Goal: Task Accomplishment & Management: Manage account settings

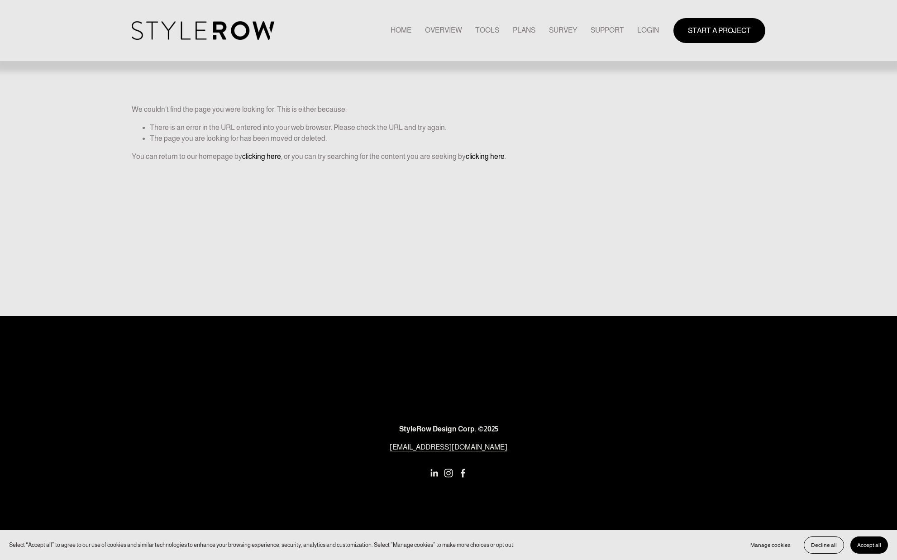
click at [645, 30] on link "LOGIN" at bounding box center [648, 30] width 22 height 12
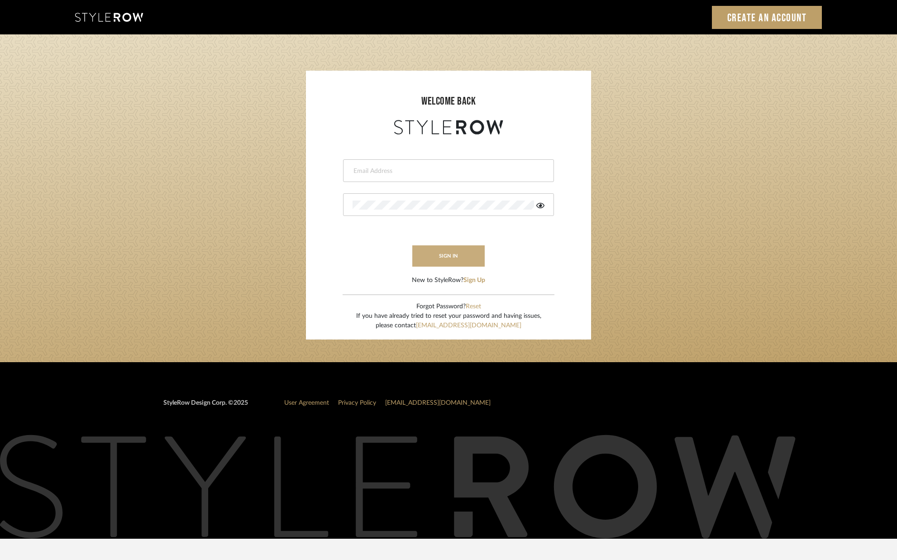
type input "[PERSON_NAME][EMAIL_ADDRESS][DOMAIN_NAME]"
click at [448, 257] on button "sign in" at bounding box center [448, 255] width 72 height 21
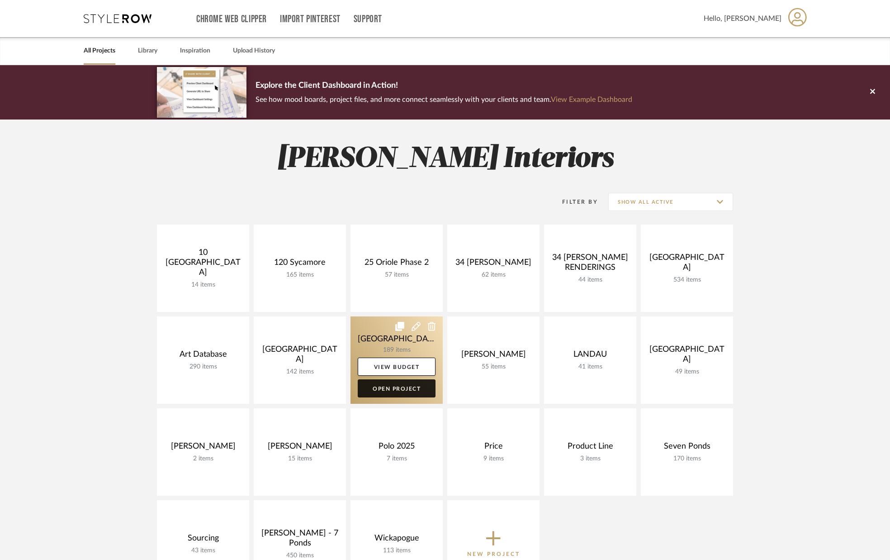
click at [404, 384] on link "Open Project" at bounding box center [397, 388] width 78 height 18
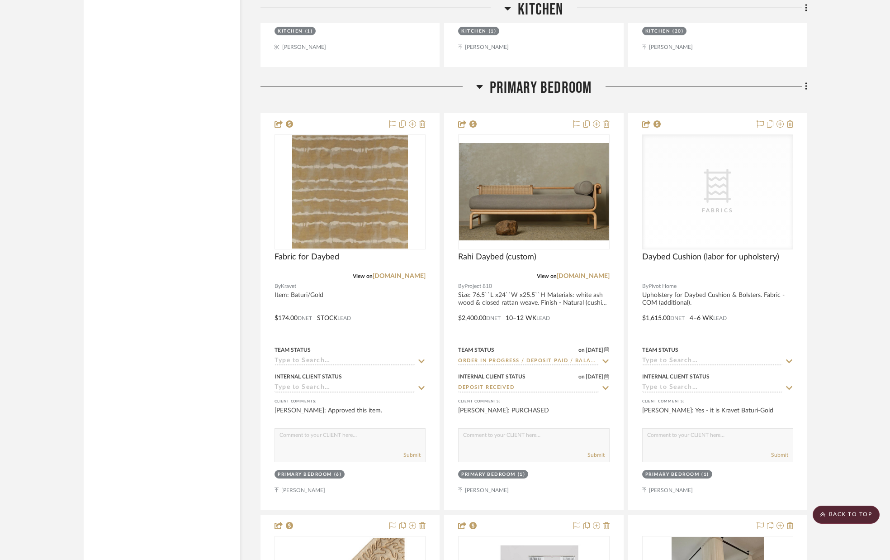
scroll to position [5672, 0]
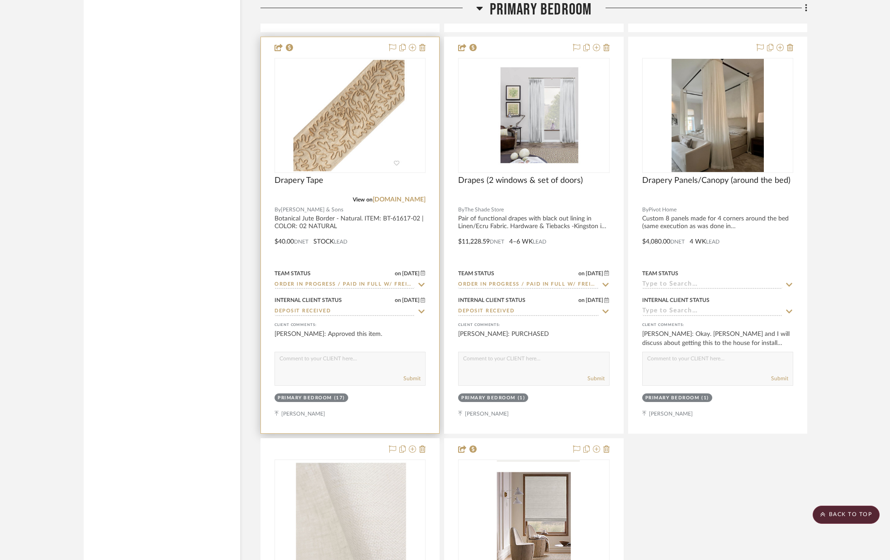
click at [361, 363] on textarea at bounding box center [350, 360] width 150 height 17
type textarea "PURCHASED"
click at [414, 377] on button "Submit" at bounding box center [411, 377] width 17 height 8
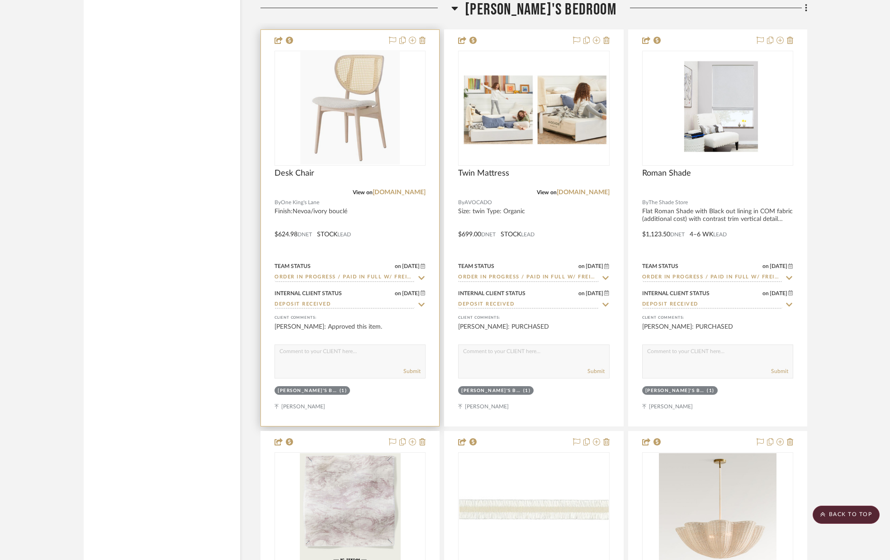
scroll to position [9683, 0]
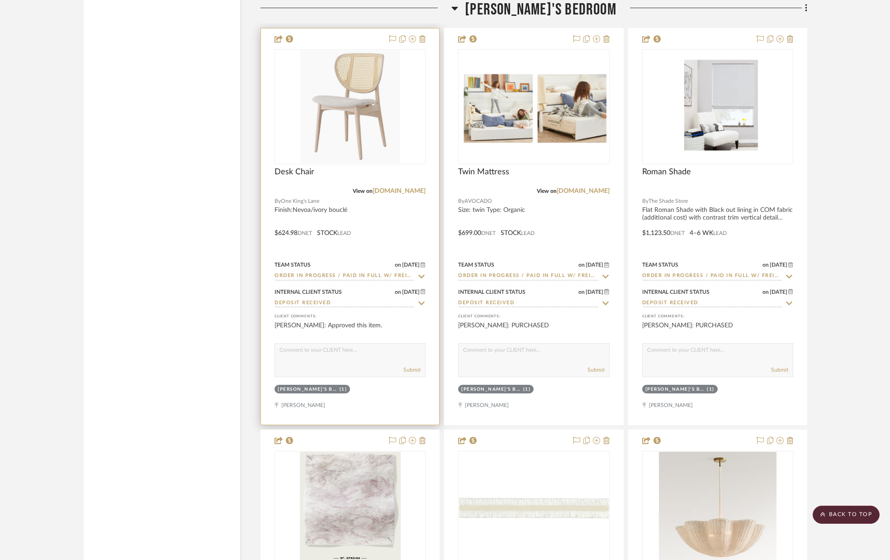
click at [385, 359] on textarea at bounding box center [350, 351] width 150 height 17
type textarea "PURCHASED"
click at [413, 370] on button "Submit" at bounding box center [411, 369] width 17 height 8
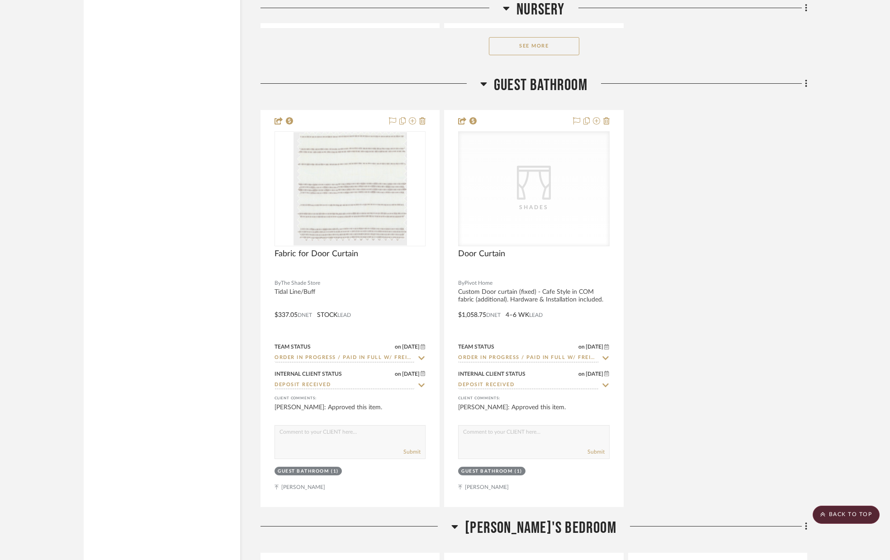
scroll to position [13890, 0]
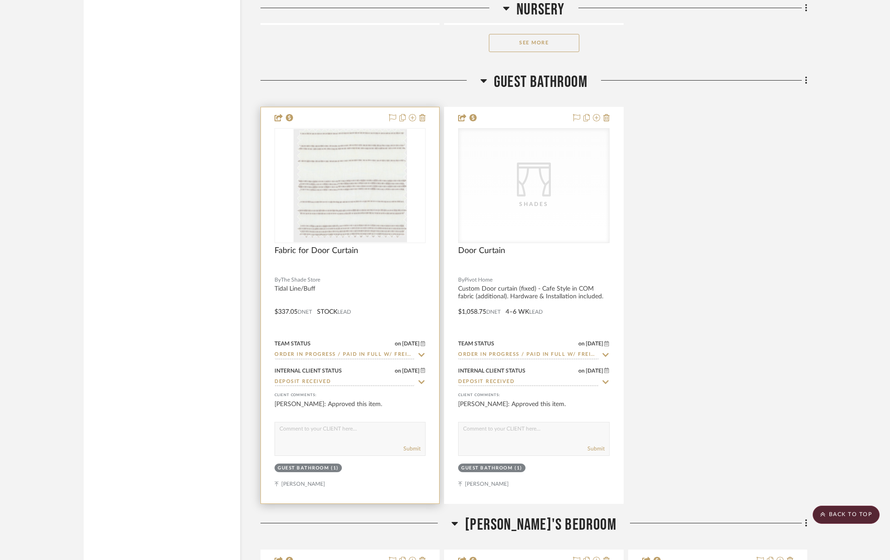
click at [331, 432] on textarea at bounding box center [350, 430] width 150 height 17
type textarea "PURCHASED"
click at [409, 448] on button "Submit" at bounding box center [411, 448] width 17 height 8
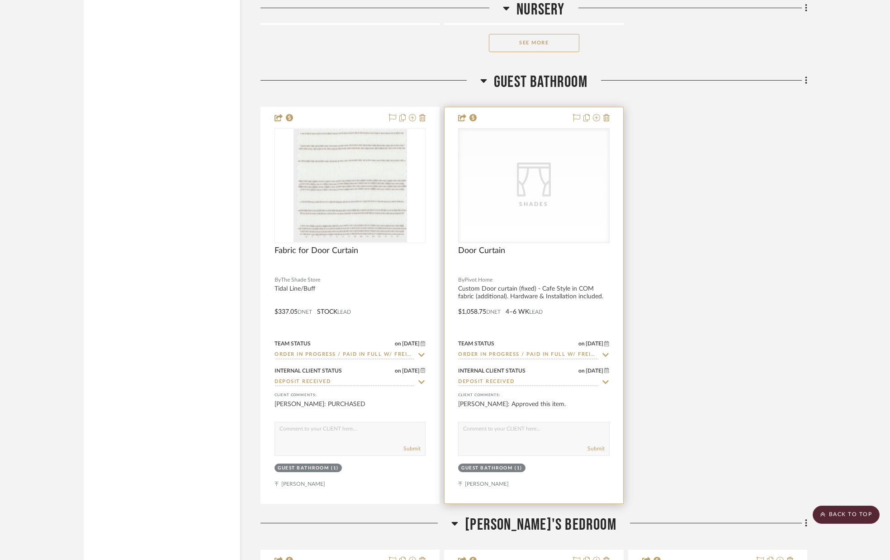
click at [501, 441] on div "Submit" at bounding box center [533, 439] width 151 height 34
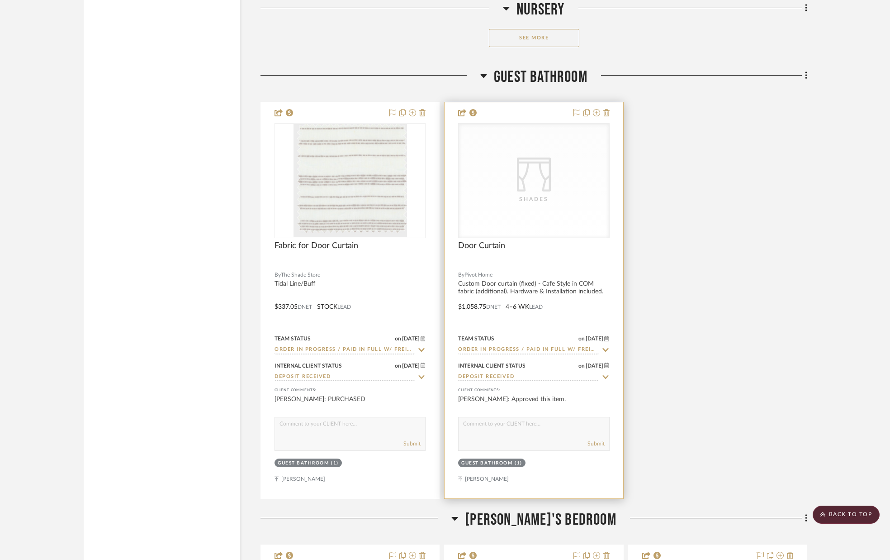
click at [489, 436] on div "Submit" at bounding box center [533, 434] width 151 height 34
click at [485, 438] on div "Submit" at bounding box center [534, 443] width 150 height 13
drag, startPoint x: 522, startPoint y: 438, endPoint x: 547, endPoint y: 444, distance: 25.7
click at [522, 438] on div "Submit" at bounding box center [534, 443] width 150 height 13
click at [497, 427] on textarea at bounding box center [534, 425] width 150 height 17
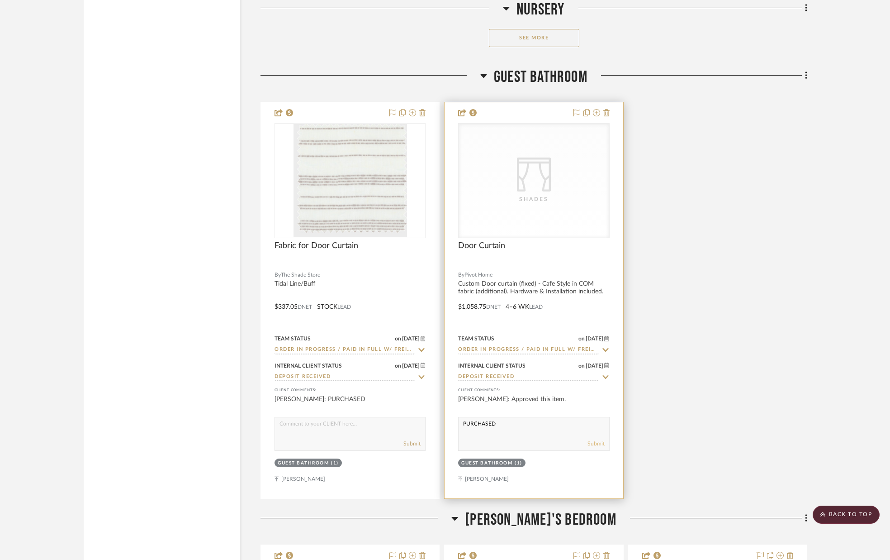
type textarea "PURCHASED"
click at [593, 445] on button "Submit" at bounding box center [596, 443] width 17 height 8
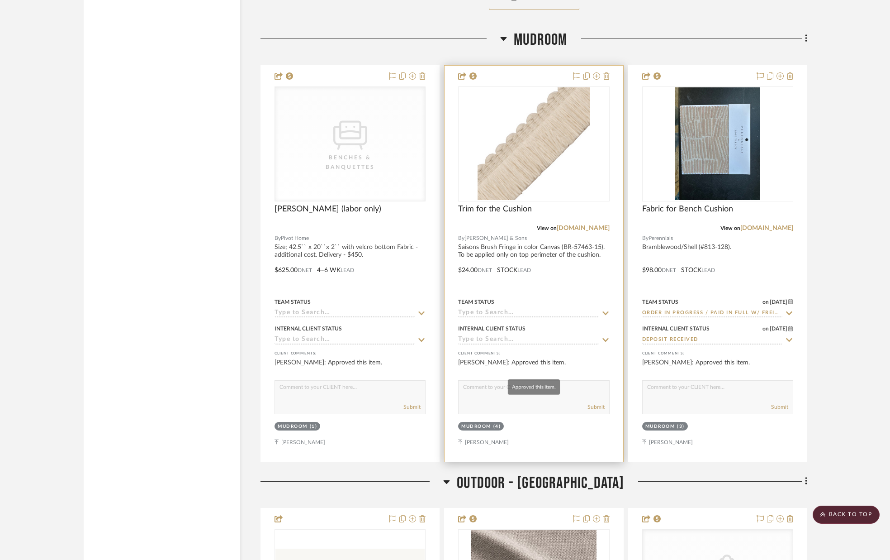
scroll to position [15657, 0]
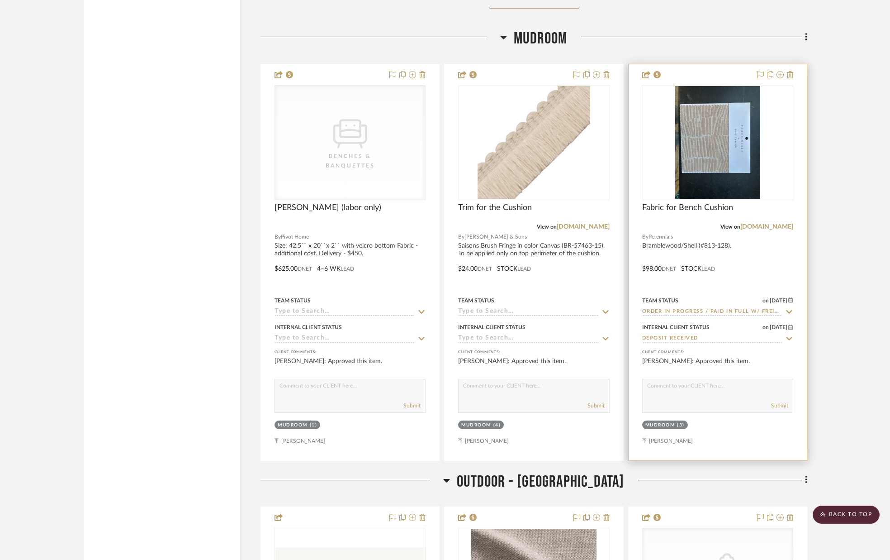
click at [724, 389] on textarea at bounding box center [718, 387] width 150 height 17
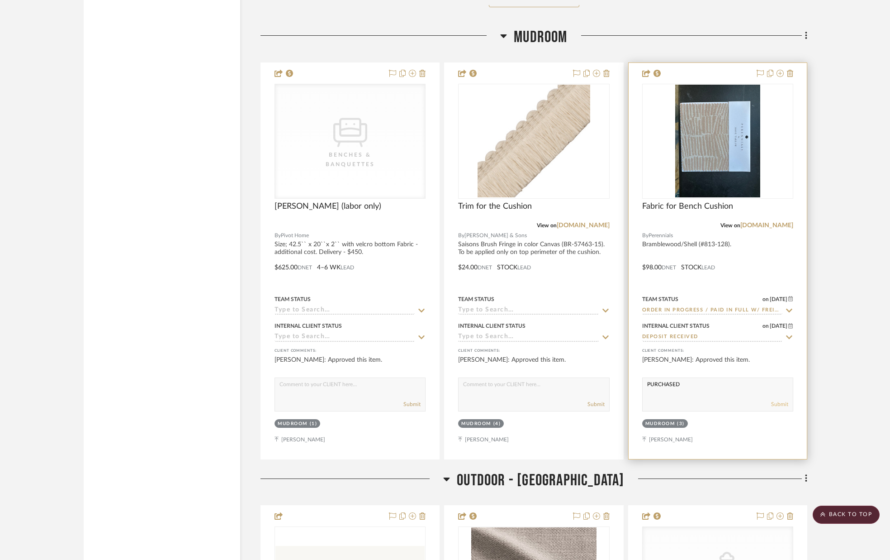
type textarea "PURCHASED"
click at [784, 404] on button "Submit" at bounding box center [779, 404] width 17 height 8
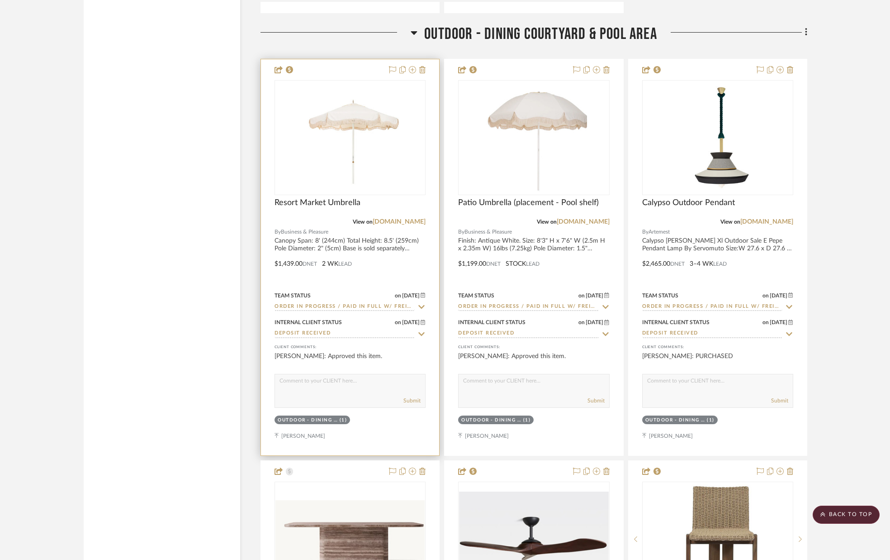
scroll to position [16950, 0]
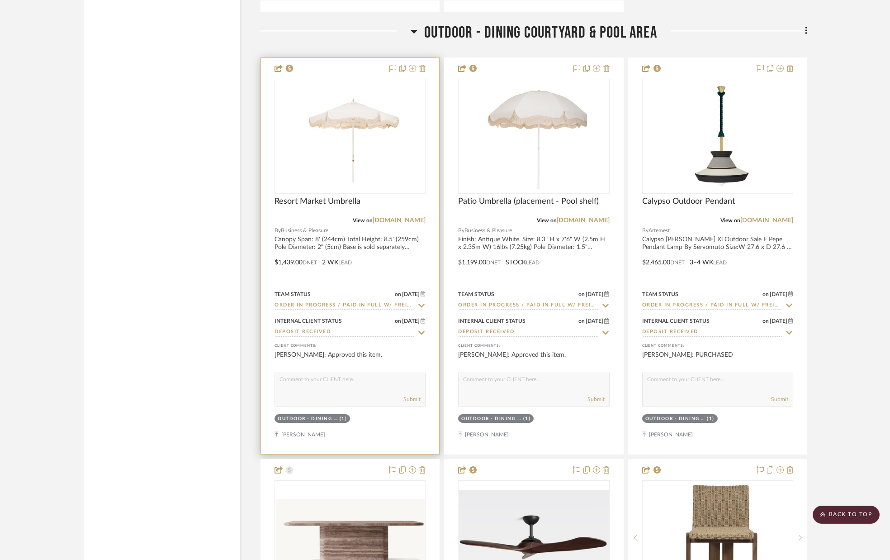
click at [376, 389] on textarea at bounding box center [350, 381] width 150 height 17
type textarea "PURCHASED"
click at [421, 397] on div "Submit" at bounding box center [350, 399] width 150 height 13
click at [418, 398] on button "Submit" at bounding box center [411, 399] width 17 height 8
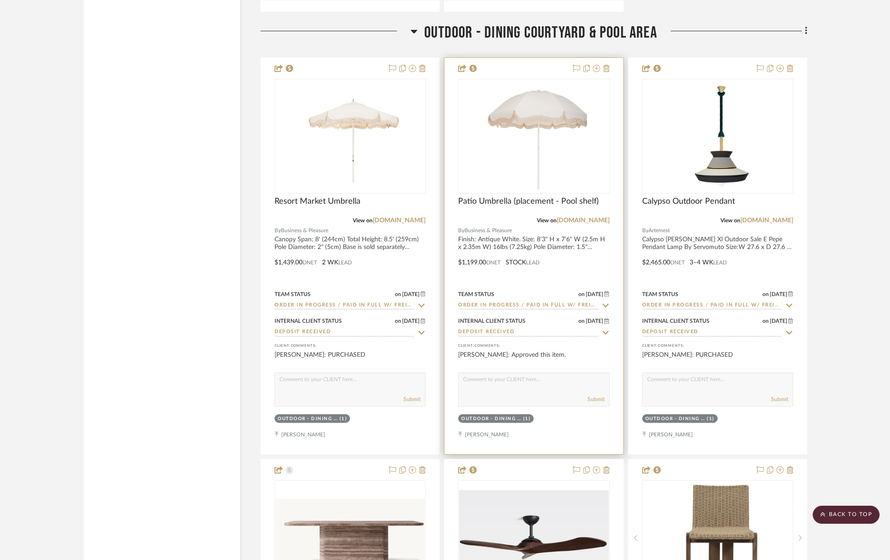
click at [492, 387] on textarea at bounding box center [534, 381] width 150 height 17
type textarea "PURCHASED"
click at [594, 399] on button "Submit" at bounding box center [596, 399] width 17 height 8
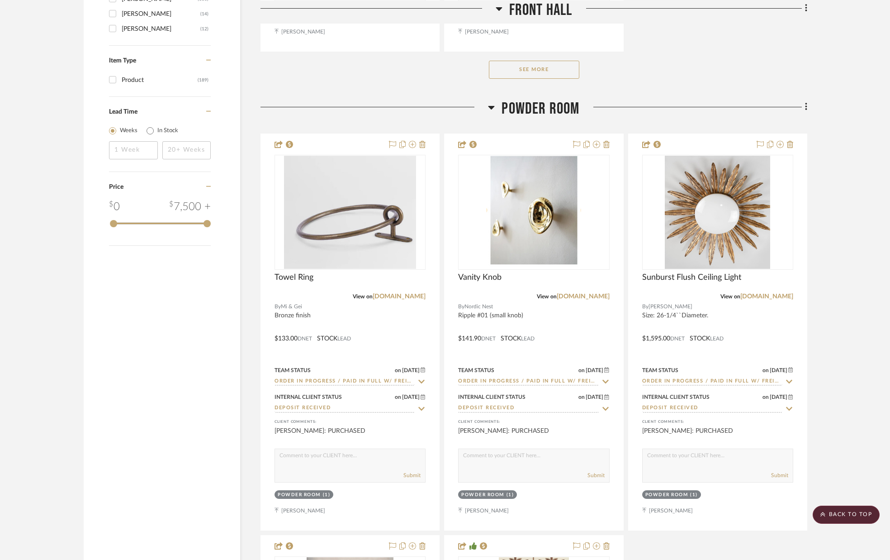
scroll to position [0, 0]
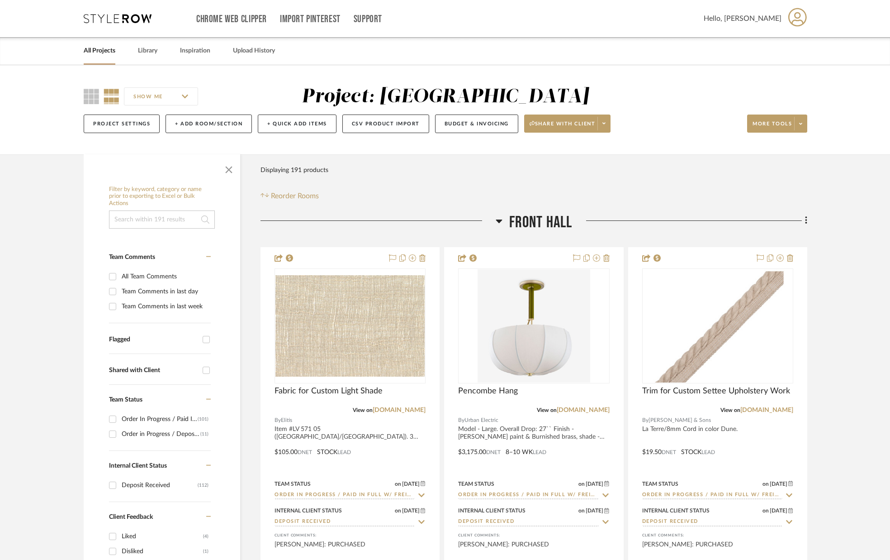
click at [94, 50] on link "All Projects" at bounding box center [100, 51] width 32 height 12
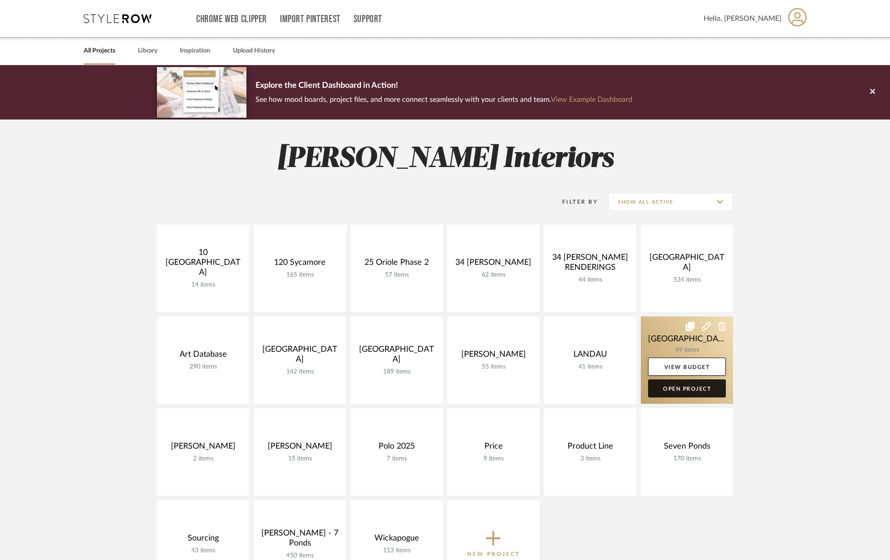
click at [703, 392] on link "Open Project" at bounding box center [687, 388] width 78 height 18
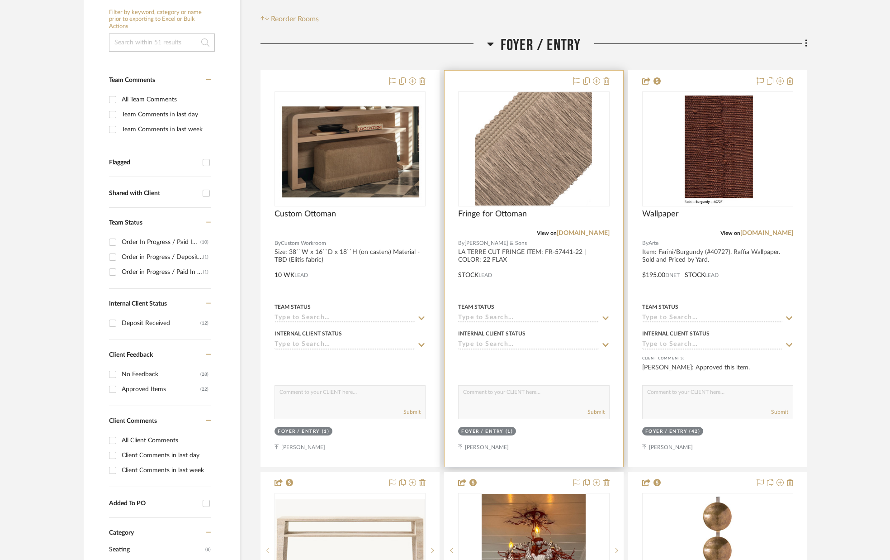
scroll to position [178, 0]
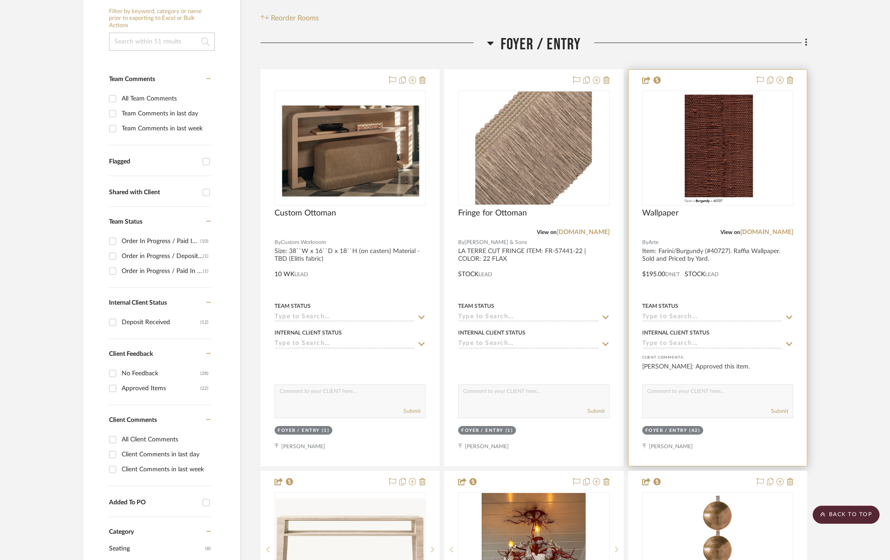
click at [788, 317] on icon at bounding box center [789, 317] width 6 height 4
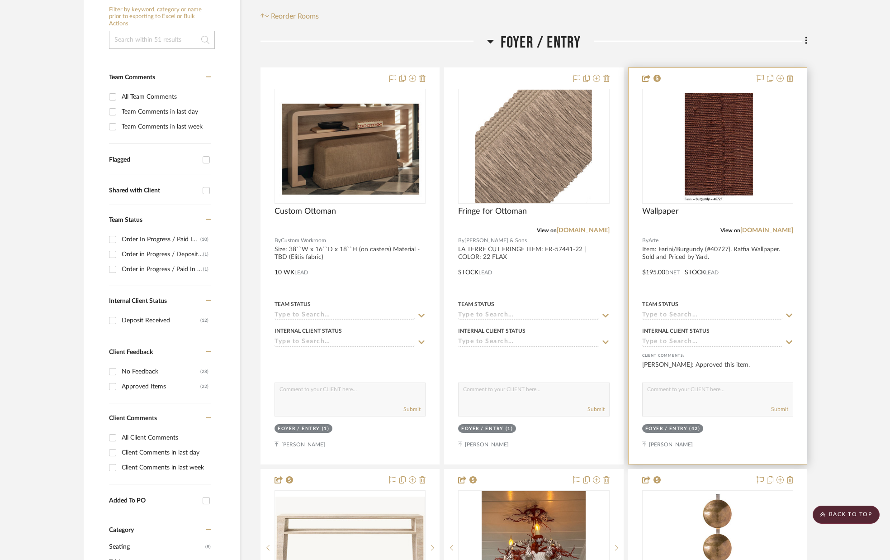
click at [790, 315] on icon at bounding box center [789, 315] width 8 height 7
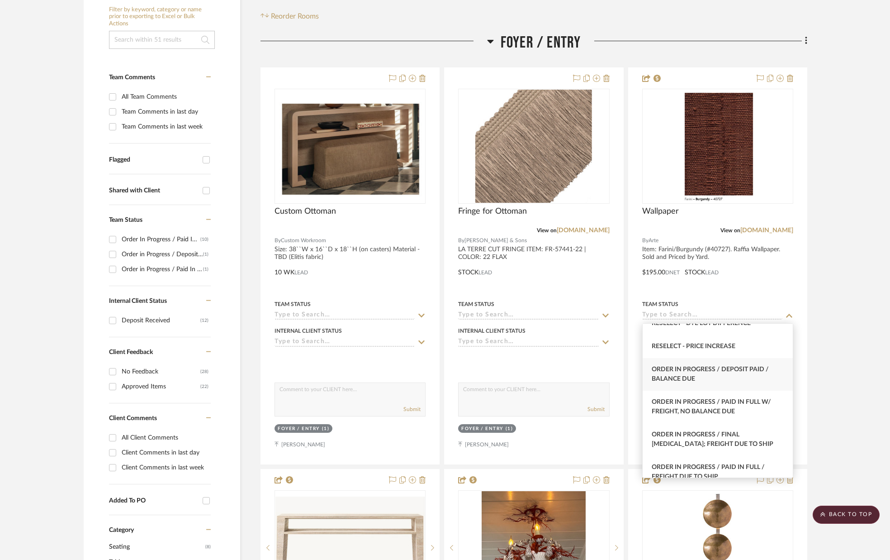
scroll to position [909, 0]
click at [713, 393] on div "Order In Progress / Paid In Full w/ Freight, No Balance due" at bounding box center [718, 405] width 150 height 33
type input "[DATE]"
type input "Order In Progress / Paid In Full w/ Freight, No Balance due"
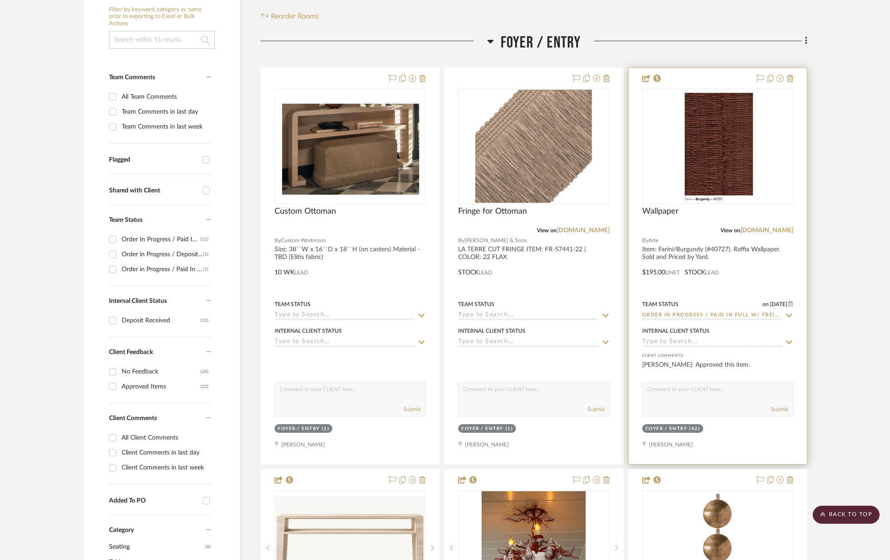
click at [787, 342] on icon at bounding box center [789, 342] width 6 height 4
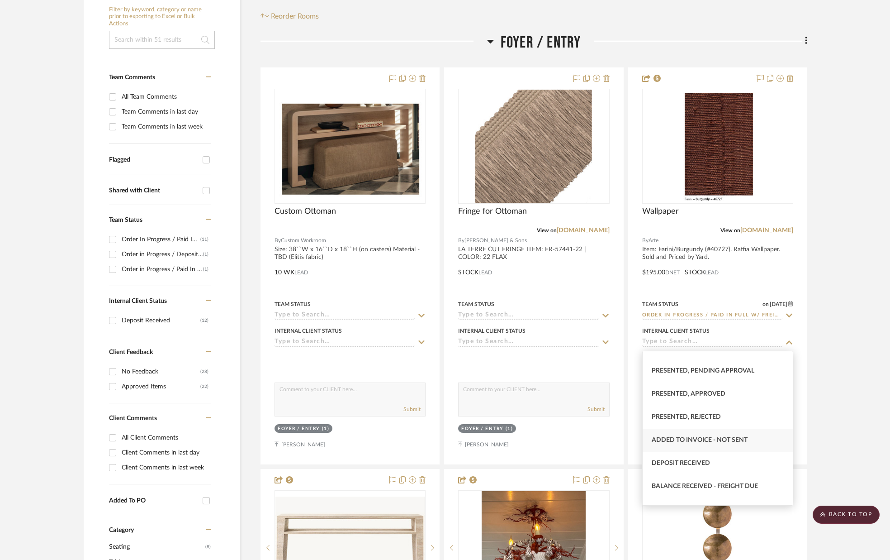
scroll to position [88, 0]
click at [723, 446] on div "Added to Invoice - Not Sent" at bounding box center [718, 436] width 150 height 23
type input "[DATE]"
type input "Added to Invoice - Not Sent"
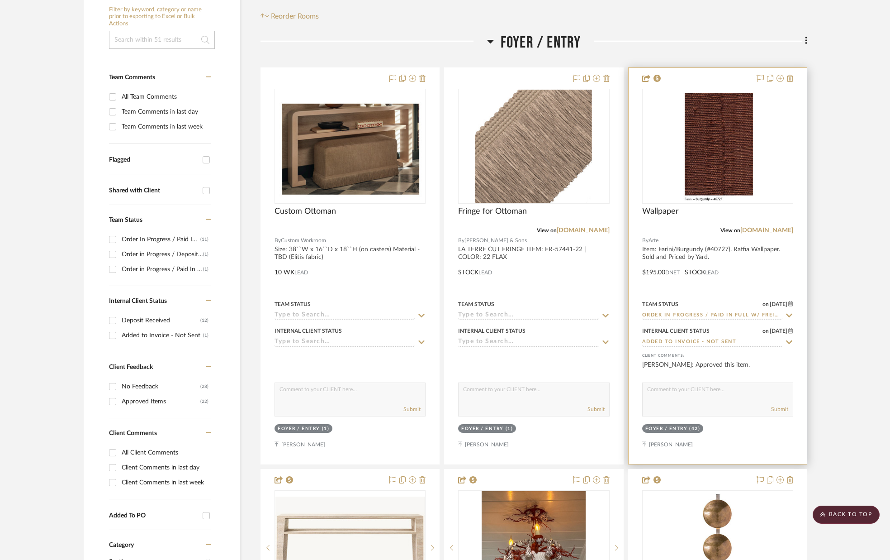
click at [789, 342] on icon at bounding box center [789, 341] width 8 height 7
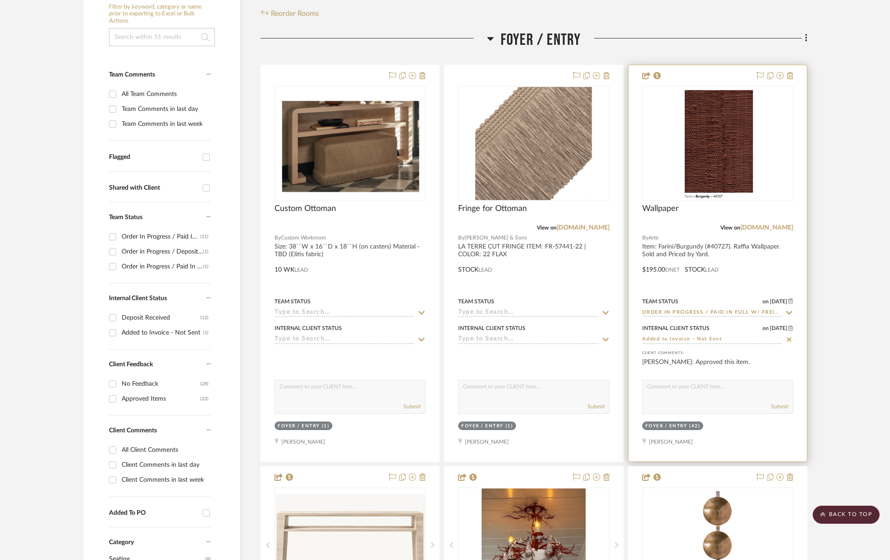
click at [788, 342] on icon at bounding box center [789, 339] width 5 height 5
click at [788, 339] on icon at bounding box center [789, 339] width 8 height 7
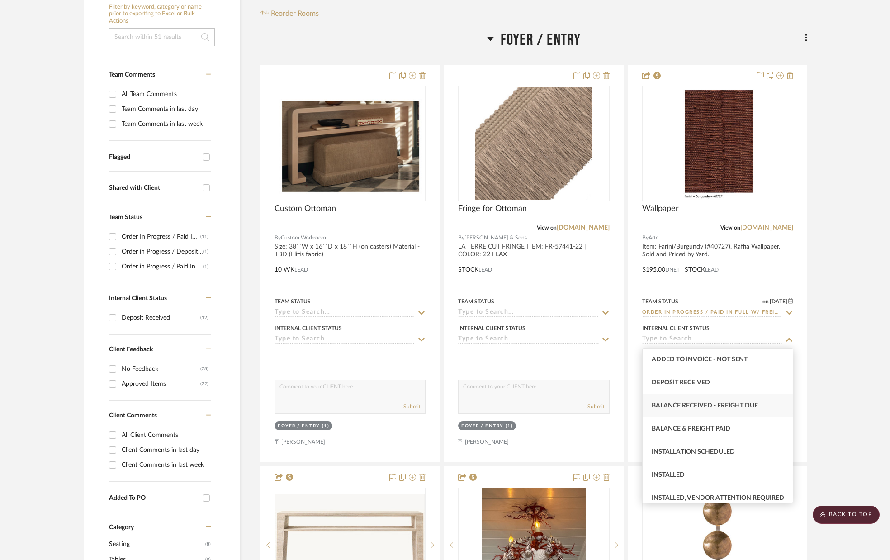
scroll to position [163, 0]
click at [713, 379] on div "Deposit Received" at bounding box center [718, 381] width 150 height 23
type input "Deposit Received"
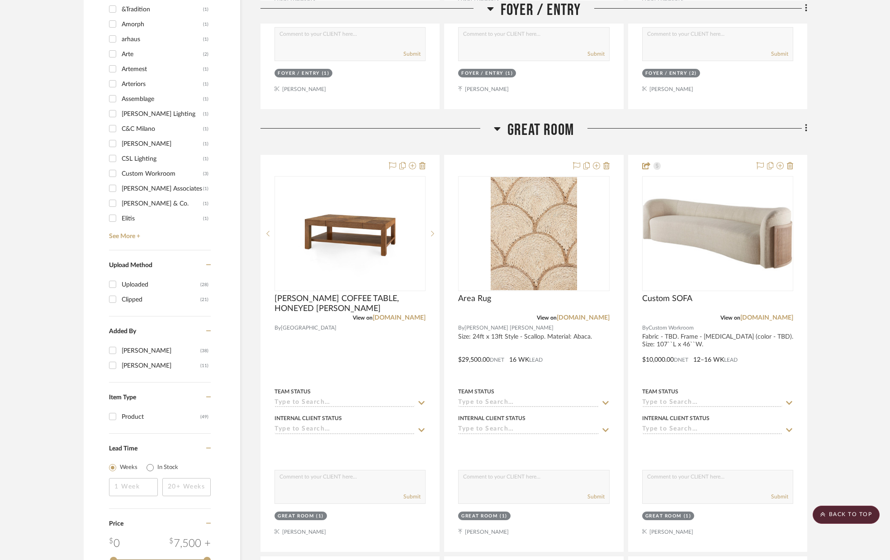
scroll to position [938, 0]
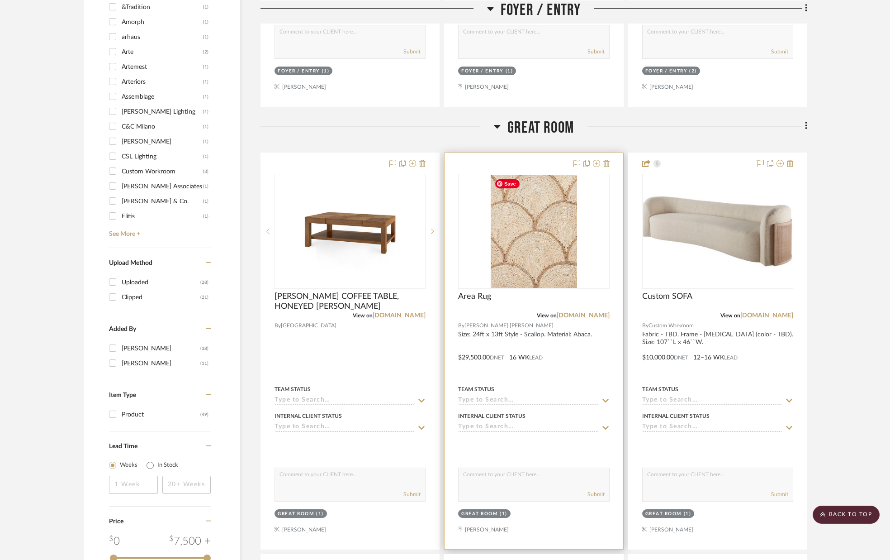
click at [541, 228] on img "0" at bounding box center [534, 231] width 86 height 113
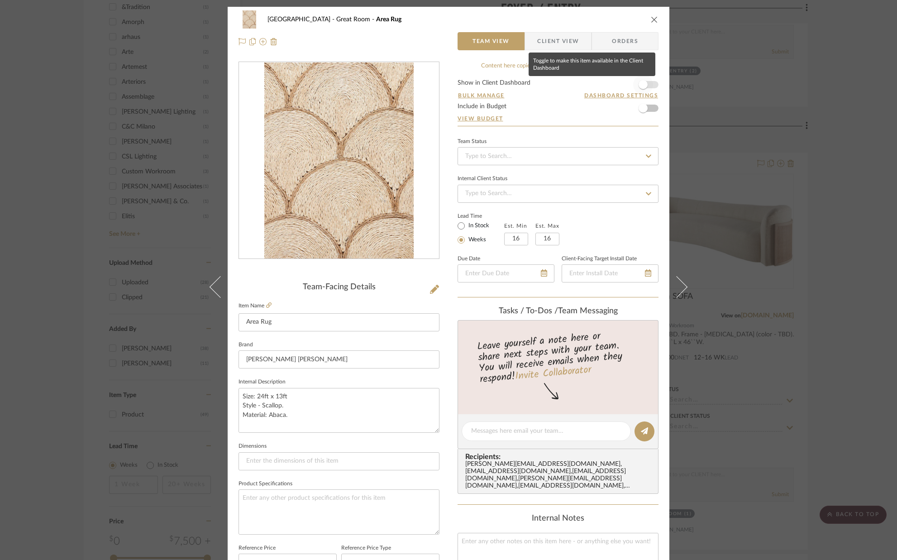
click at [646, 85] on span "button" at bounding box center [643, 85] width 20 height 20
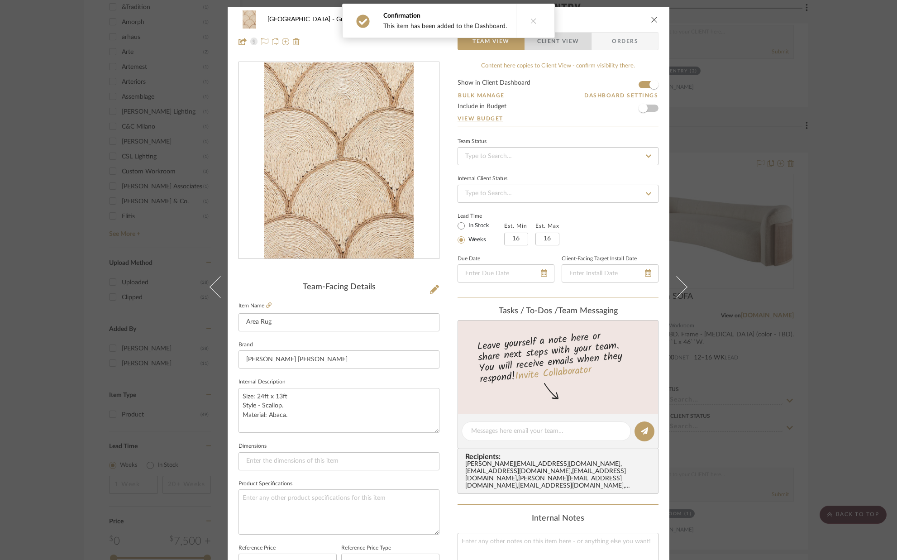
click at [569, 45] on span "Client View" at bounding box center [558, 41] width 42 height 18
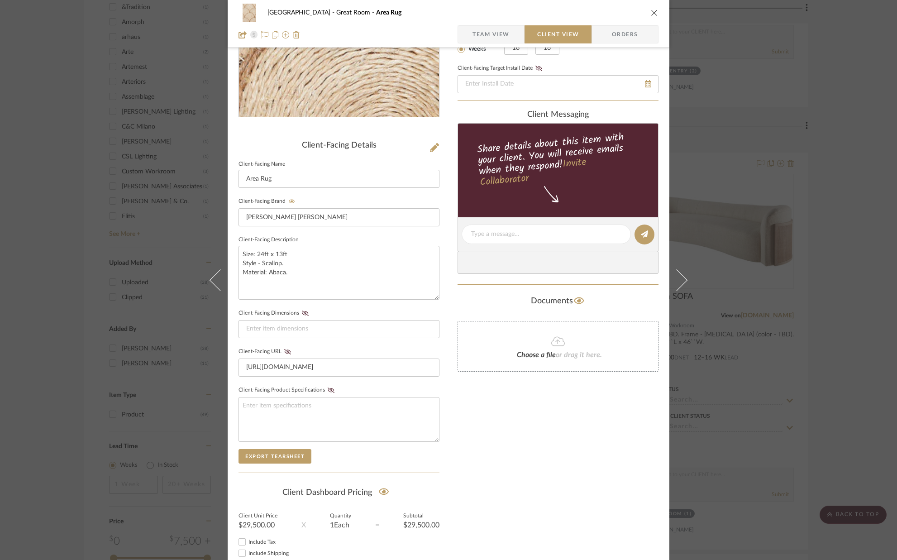
scroll to position [142, 0]
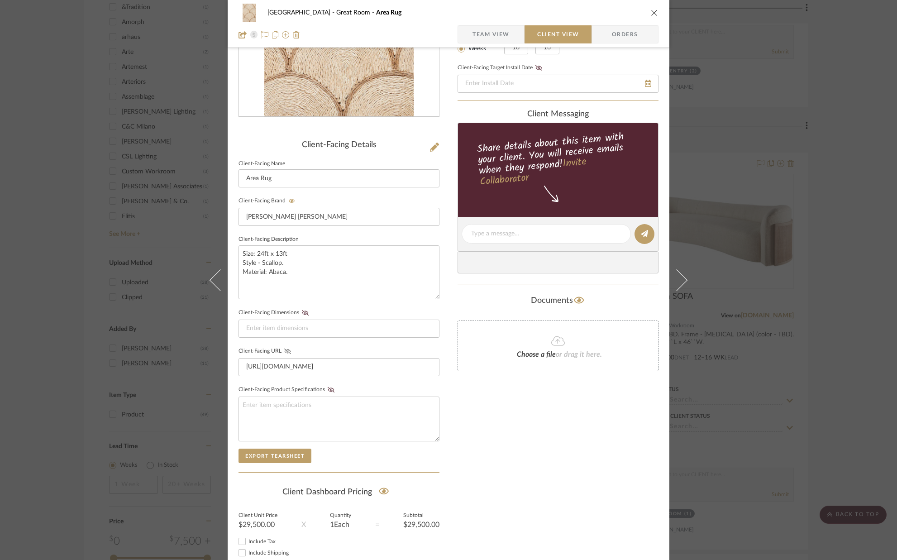
click at [284, 352] on icon at bounding box center [287, 350] width 7 height 5
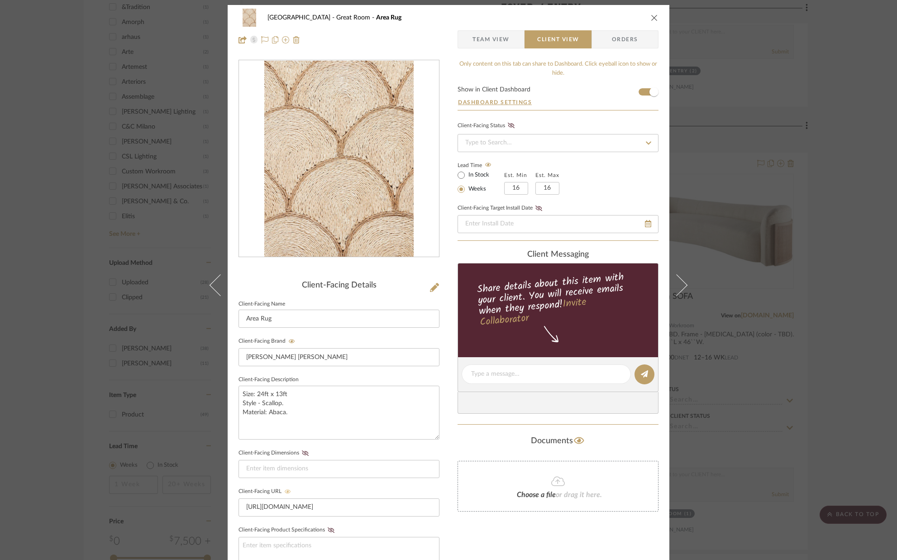
scroll to position [0, 0]
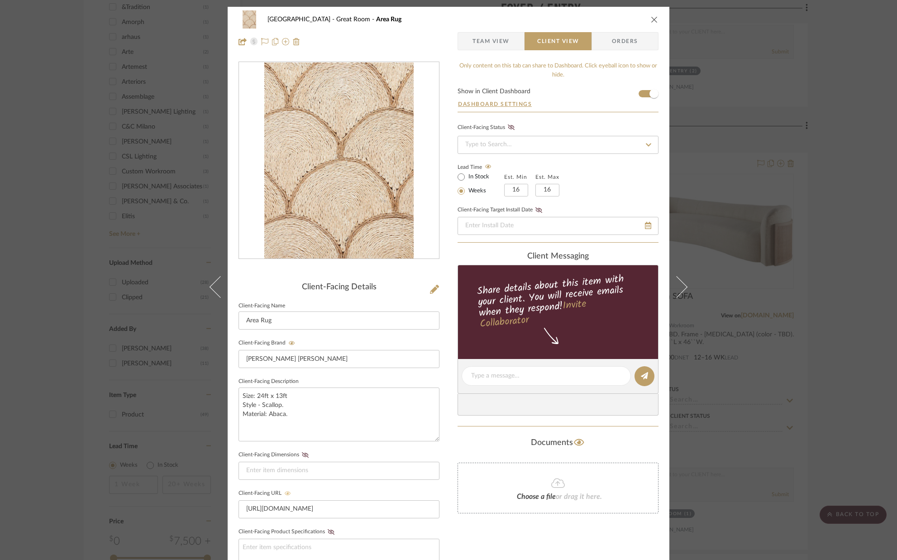
click at [651, 17] on icon "close" at bounding box center [653, 19] width 7 height 7
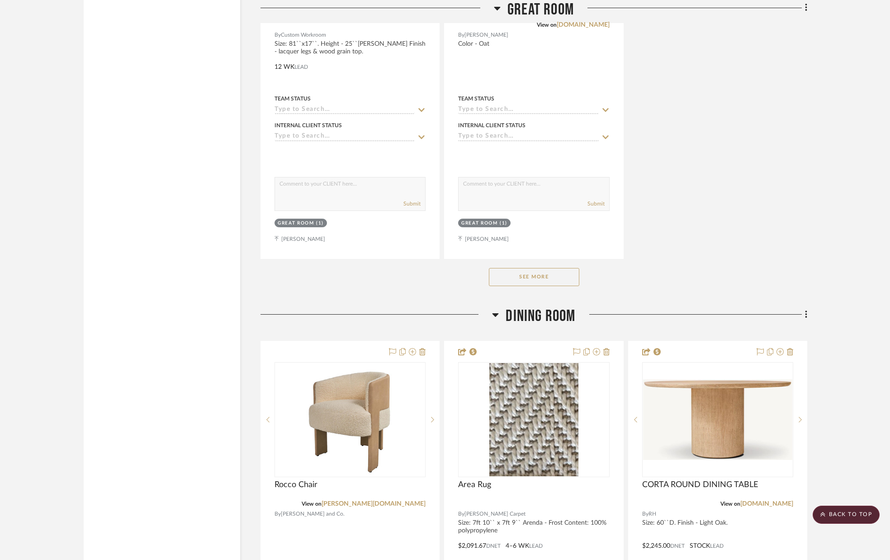
scroll to position [2031, 0]
click at [503, 276] on button "See More" at bounding box center [534, 276] width 90 height 18
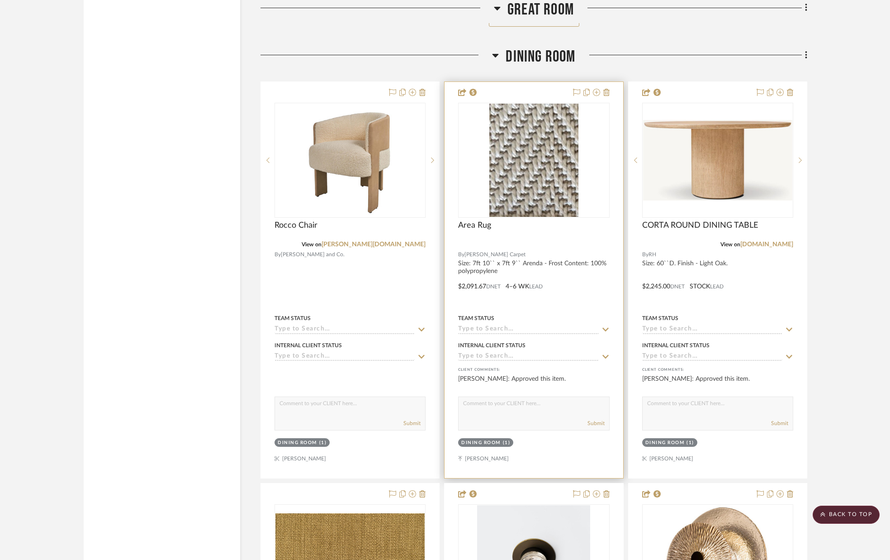
scroll to position [2280, 0]
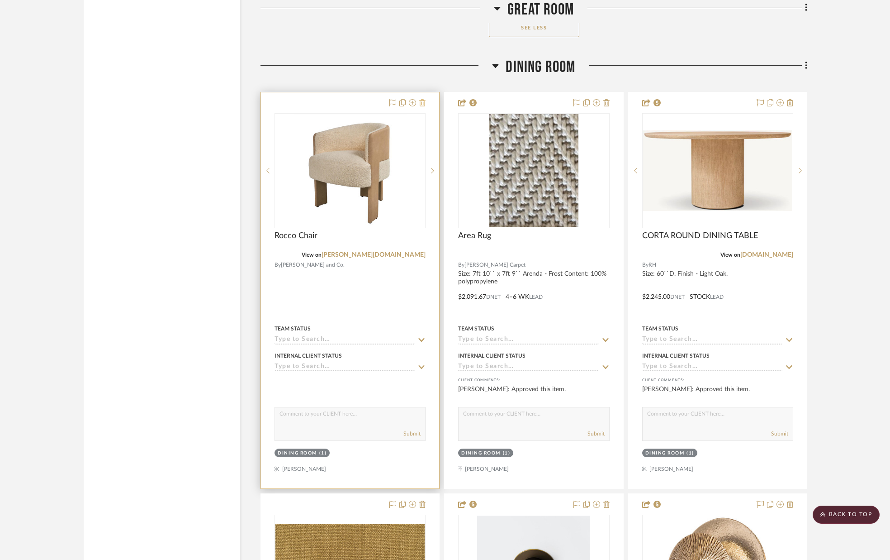
click at [422, 103] on icon at bounding box center [422, 102] width 6 height 7
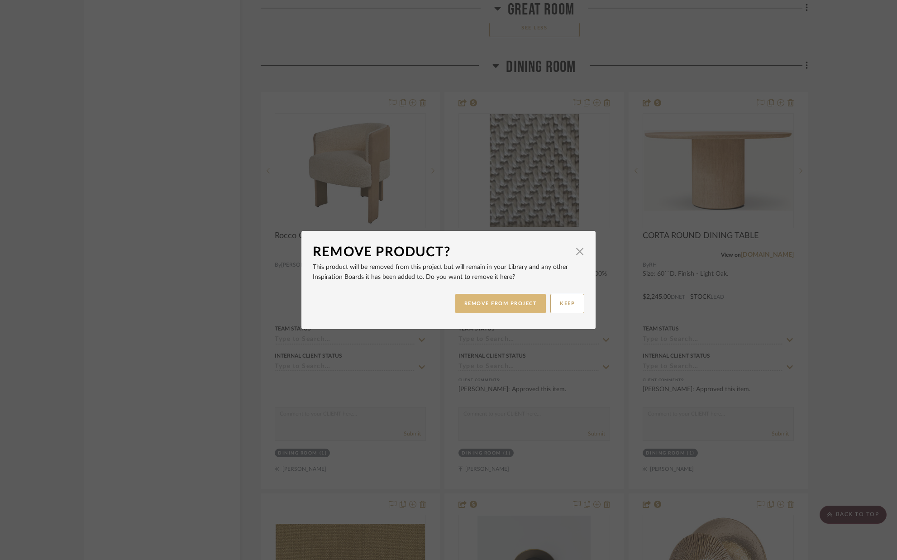
click at [497, 303] on button "REMOVE FROM PROJECT" at bounding box center [500, 303] width 91 height 19
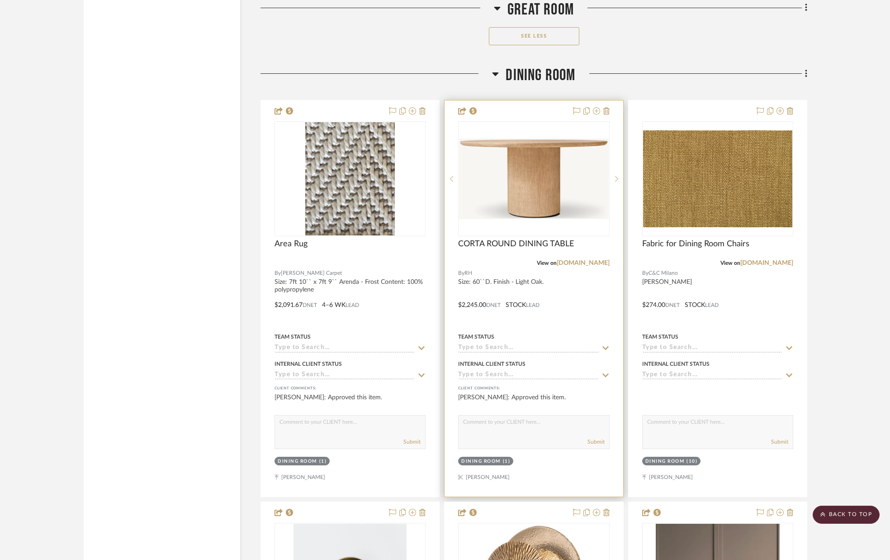
scroll to position [2270, 0]
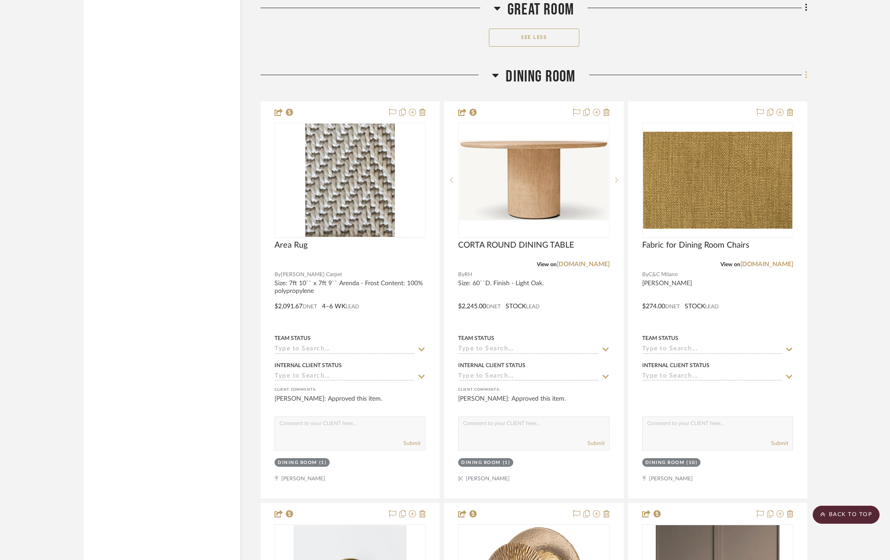
click at [807, 77] on icon at bounding box center [806, 75] width 3 height 10
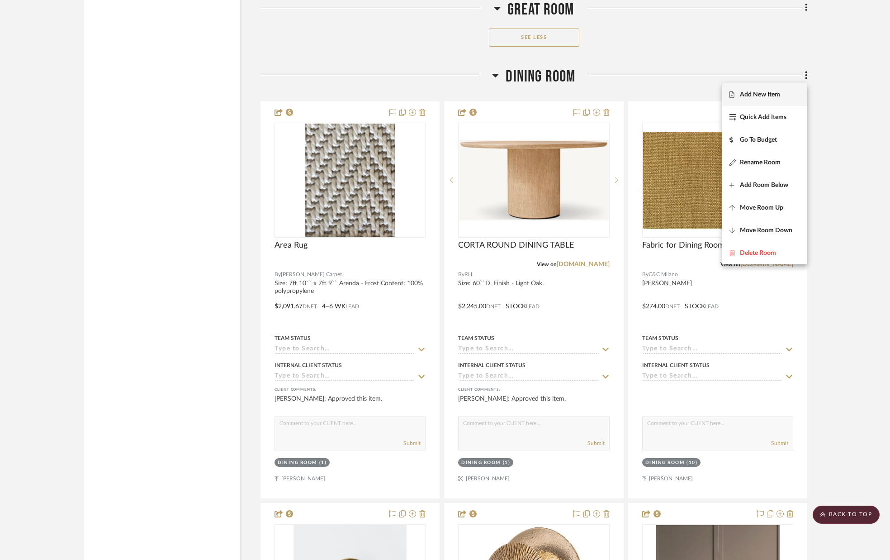
click at [772, 98] on span "Add New Item" at bounding box center [760, 94] width 40 height 8
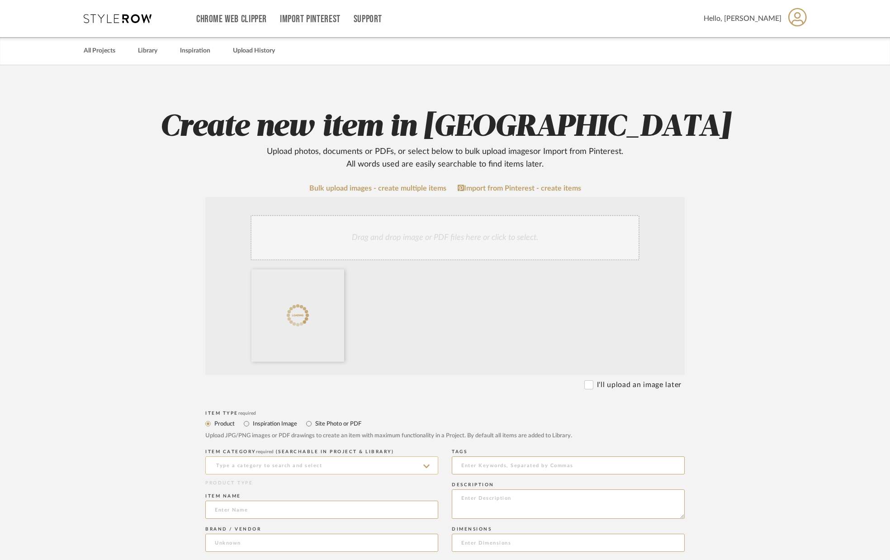
click at [280, 464] on input at bounding box center [321, 465] width 233 height 18
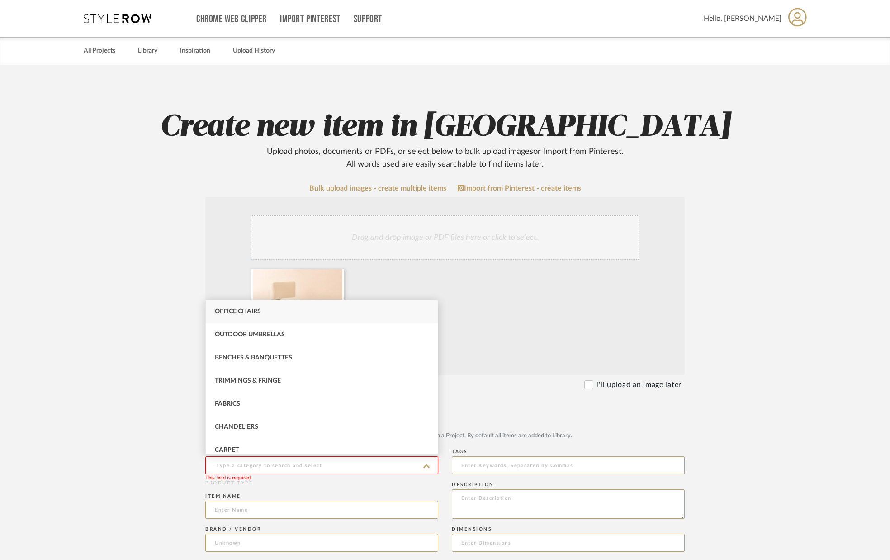
click at [229, 461] on input at bounding box center [321, 465] width 233 height 18
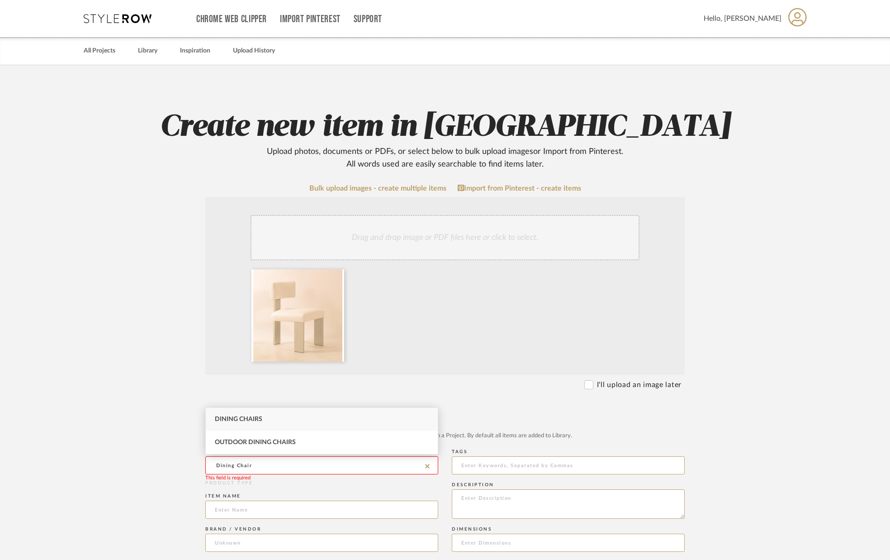
click at [269, 422] on div "Dining Chairs" at bounding box center [322, 419] width 232 height 23
type input "Dining Chairs"
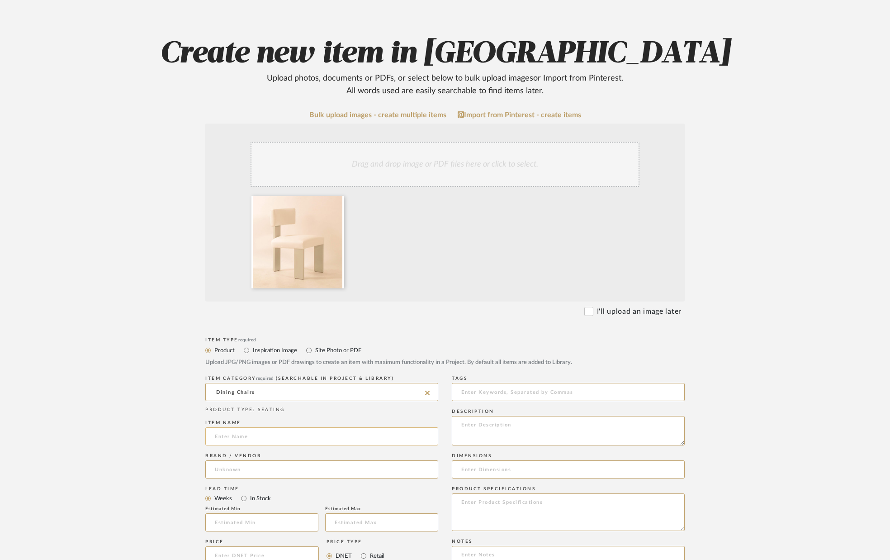
scroll to position [75, 0]
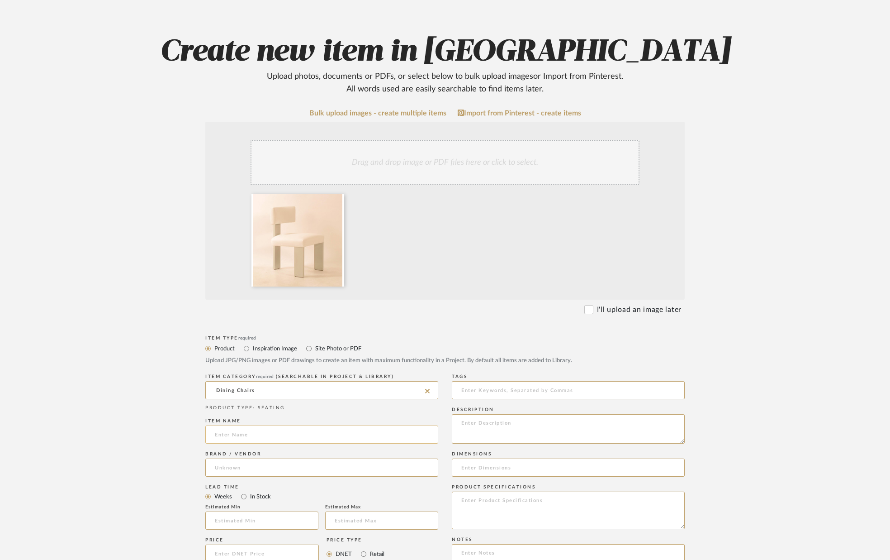
click at [254, 437] on input at bounding box center [321, 434] width 233 height 18
type input "Oslo Side Dining Chair"
click at [265, 469] on input at bounding box center [321, 467] width 233 height 18
type input "Artistic Frame"
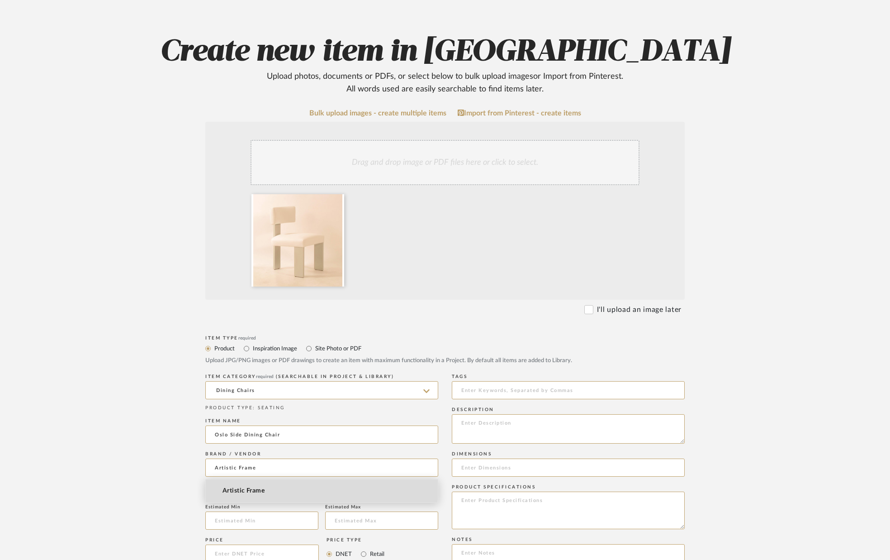
click at [255, 487] on span "Artistic Frame" at bounding box center [244, 491] width 42 height 8
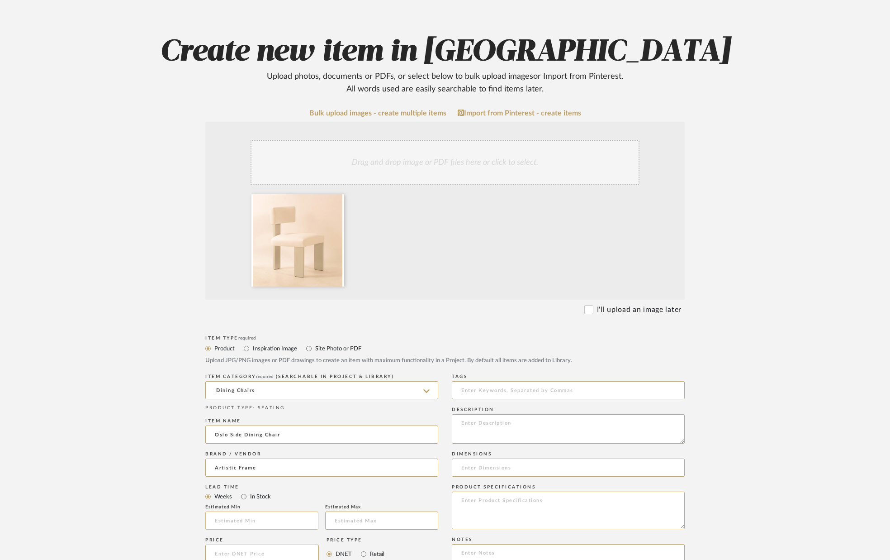
click at [241, 518] on input "text" at bounding box center [261, 520] width 113 height 18
type input "12"
click at [333, 518] on input at bounding box center [381, 520] width 113 height 18
type input "14"
click at [267, 554] on input at bounding box center [262, 553] width 114 height 18
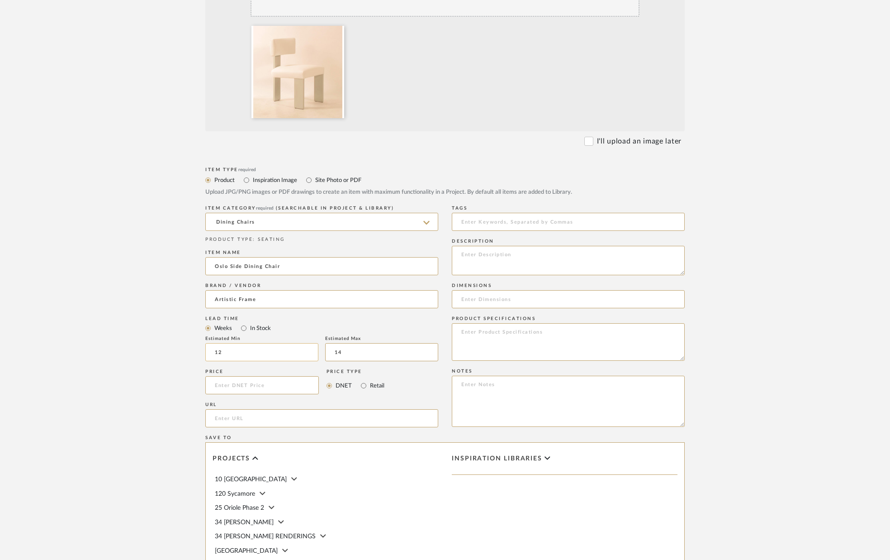
scroll to position [245, 0]
type input "$1,690.00"
click at [270, 420] on input "url" at bounding box center [321, 417] width 233 height 18
click at [483, 259] on textarea at bounding box center [568, 258] width 233 height 29
drag, startPoint x: 491, startPoint y: 299, endPoint x: 484, endPoint y: 298, distance: 7.7
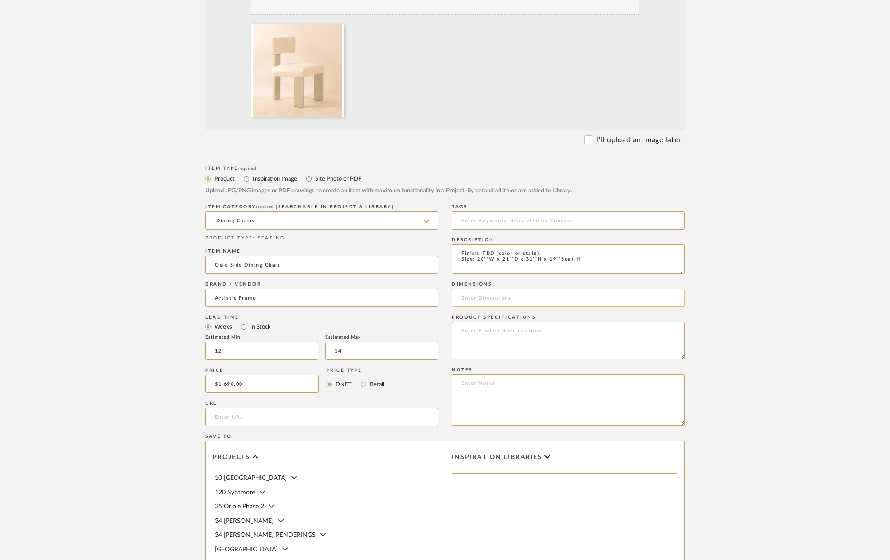
click at [491, 299] on input at bounding box center [568, 298] width 233 height 18
click at [585, 256] on textarea "Finish: TBD (color or stain). Size: 20``W x 21``D x 31``H x 19``Seat H" at bounding box center [568, 258] width 233 height 29
type textarea "Finish: TBD (color or stain). Size: 20``W x 21``D x 31``H x 19``Seat H Fabric -…"
click at [541, 292] on input at bounding box center [568, 298] width 233 height 18
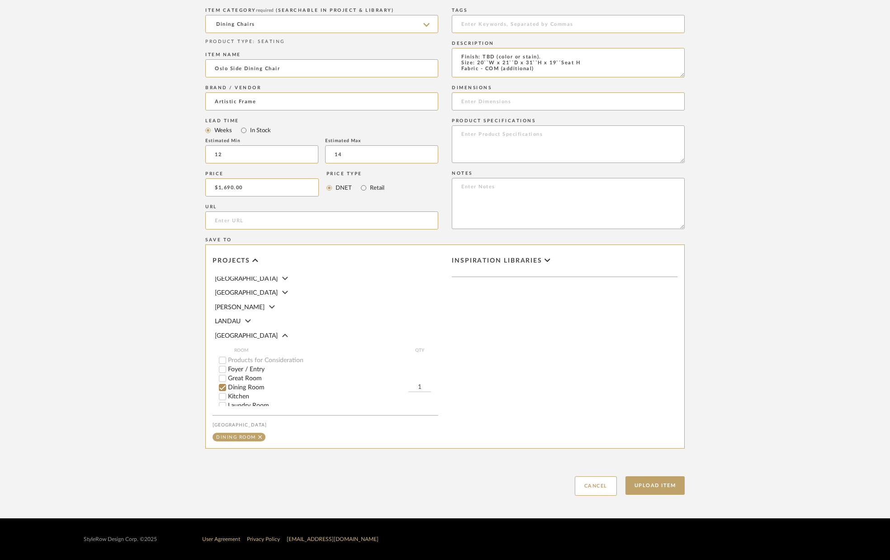
scroll to position [114, 0]
click at [424, 371] on input "1" at bounding box center [419, 375] width 23 height 9
type input "6"
drag, startPoint x: 637, startPoint y: 482, endPoint x: 632, endPoint y: 477, distance: 6.4
click at [637, 482] on button "Upload Item" at bounding box center [656, 485] width 60 height 19
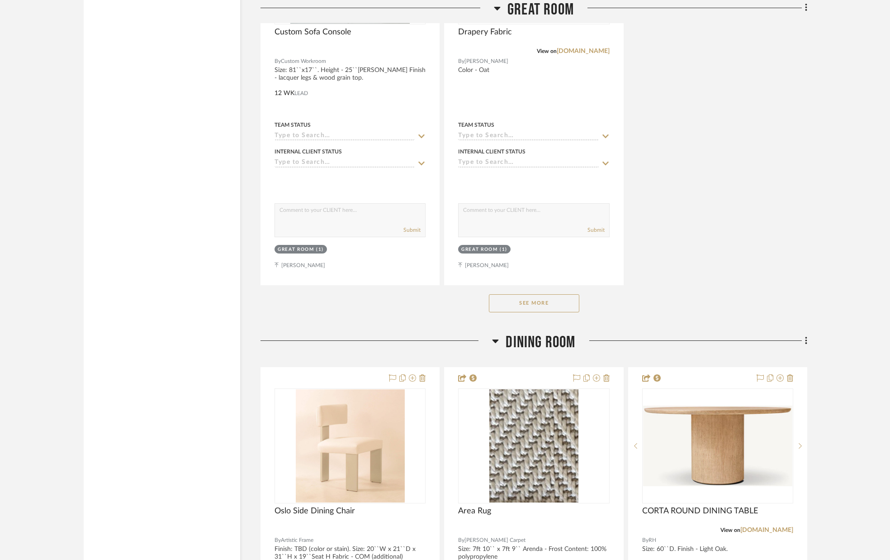
scroll to position [2334, 0]
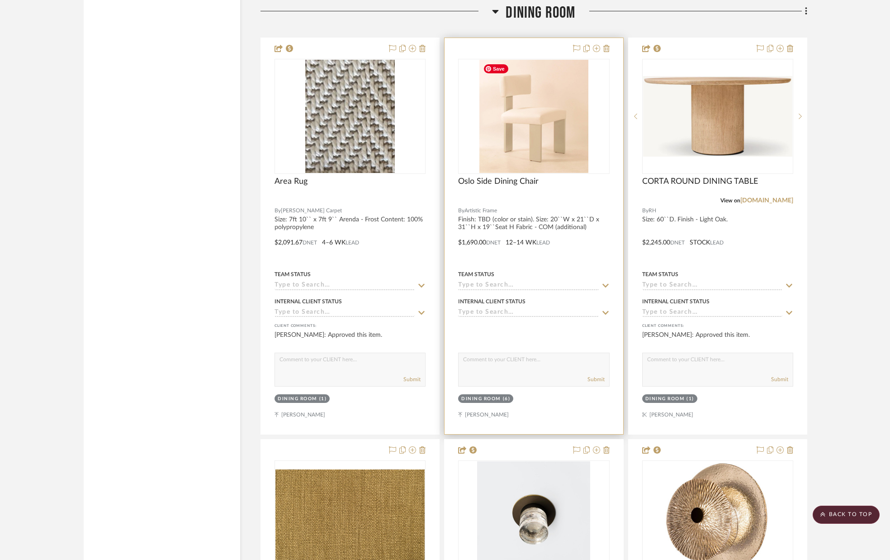
click at [530, 97] on img "0" at bounding box center [533, 116] width 109 height 113
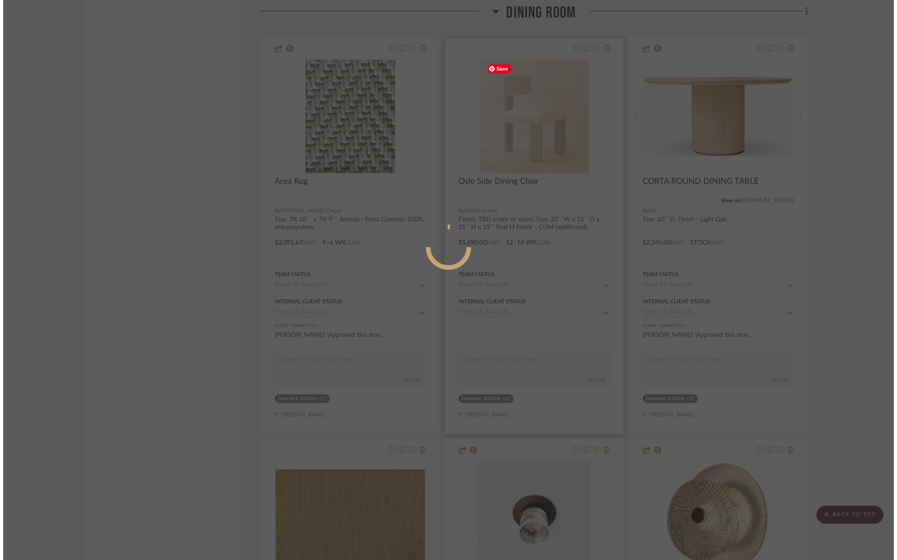
scroll to position [0, 0]
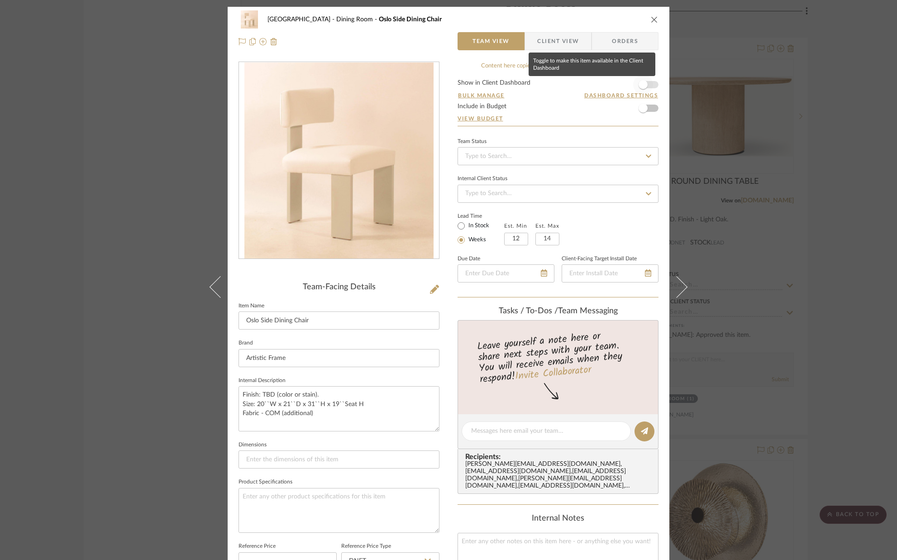
click at [647, 85] on span "button" at bounding box center [643, 85] width 20 height 20
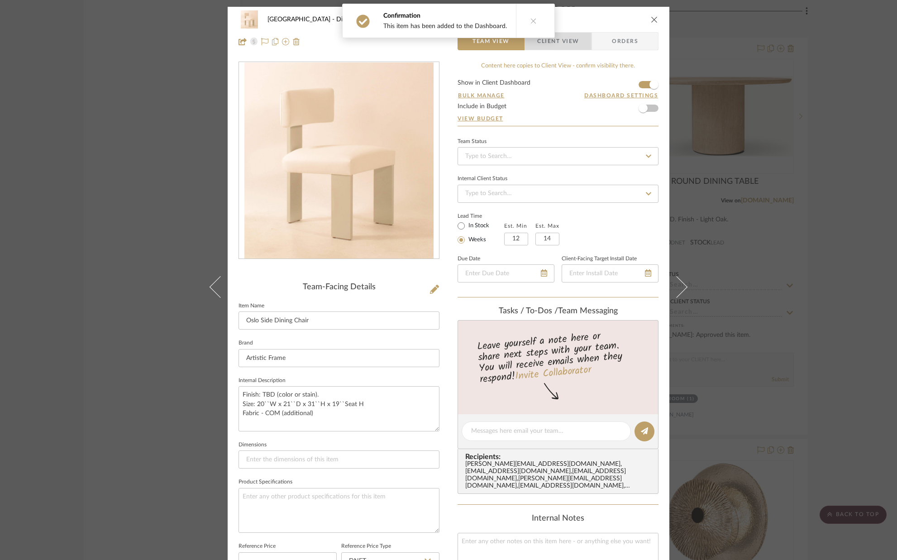
click at [564, 47] on span "Client View" at bounding box center [558, 41] width 42 height 18
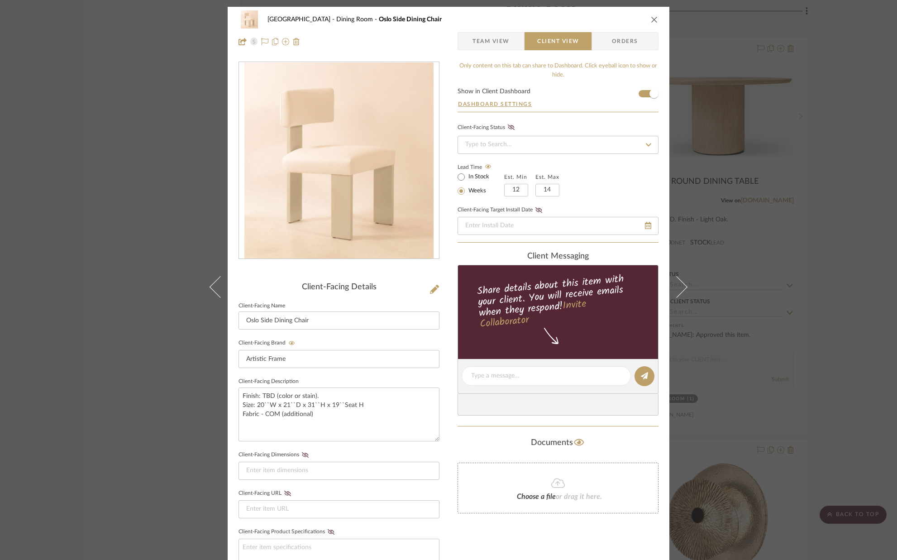
click at [651, 19] on icon "close" at bounding box center [653, 19] width 7 height 7
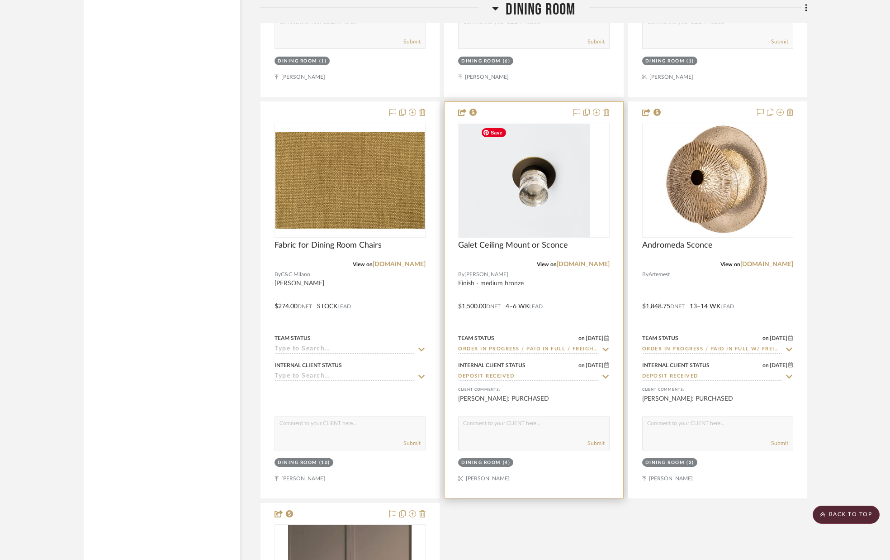
scroll to position [2672, 0]
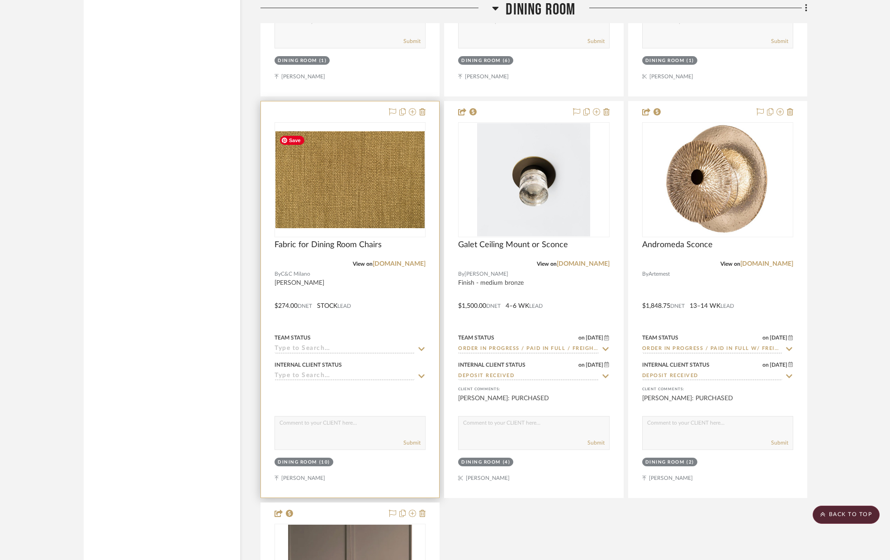
click at [368, 160] on img "0" at bounding box center [349, 179] width 149 height 96
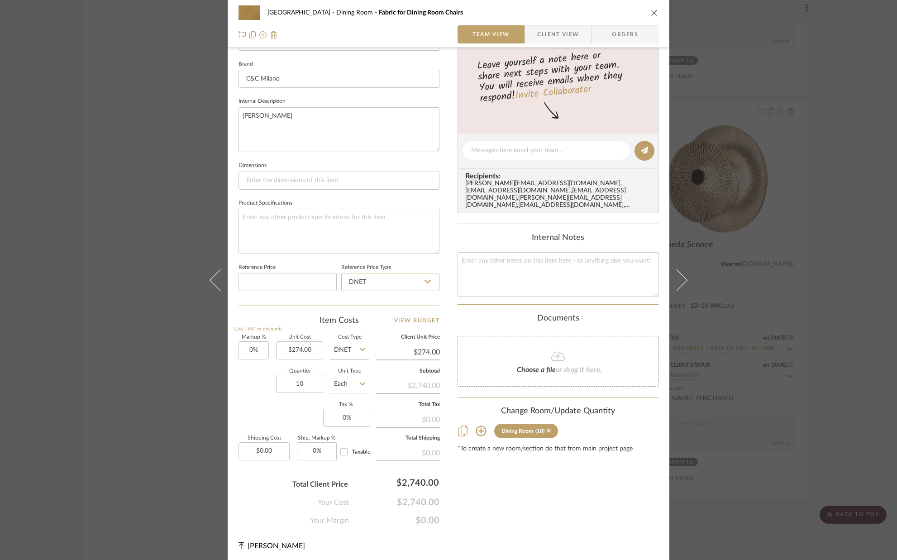
scroll to position [283, 0]
click at [312, 380] on input "10" at bounding box center [299, 381] width 47 height 18
type input "10.5"
click at [249, 392] on div "Quantity 10.5 Unit Type Each" at bounding box center [303, 382] width 130 height 32
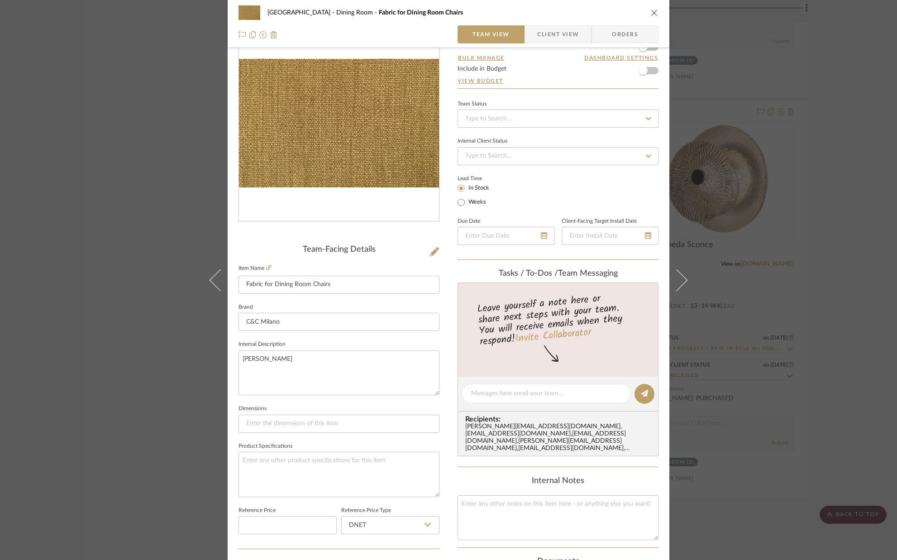
scroll to position [0, 0]
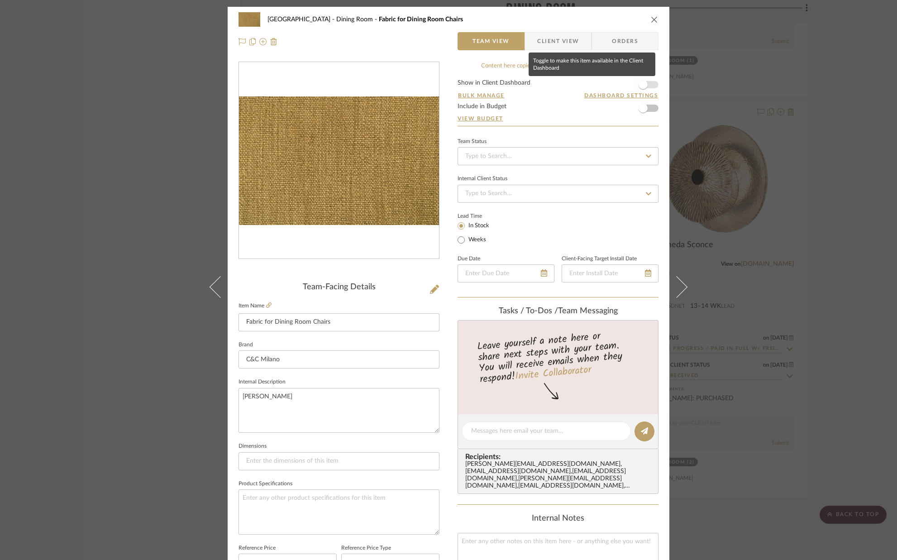
click at [648, 86] on span "button" at bounding box center [643, 85] width 20 height 20
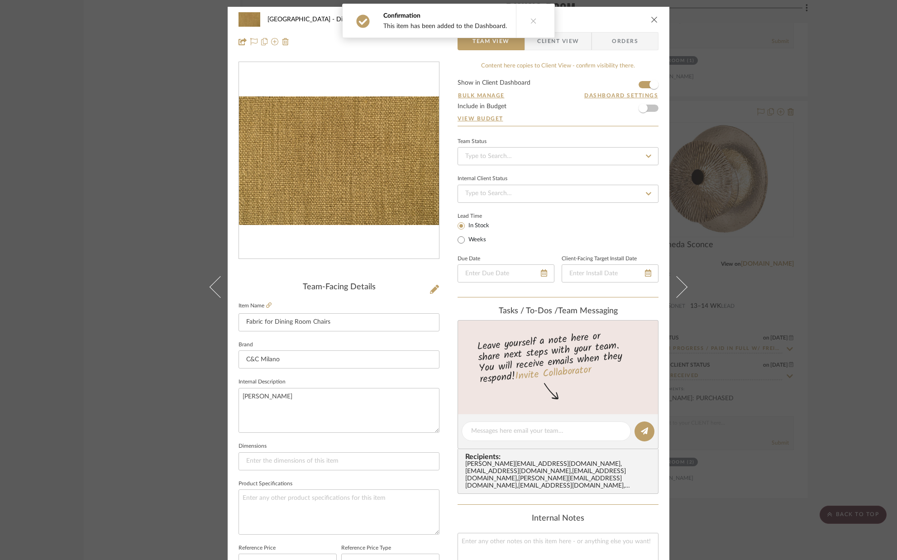
click at [564, 38] on span "Client View" at bounding box center [558, 41] width 42 height 18
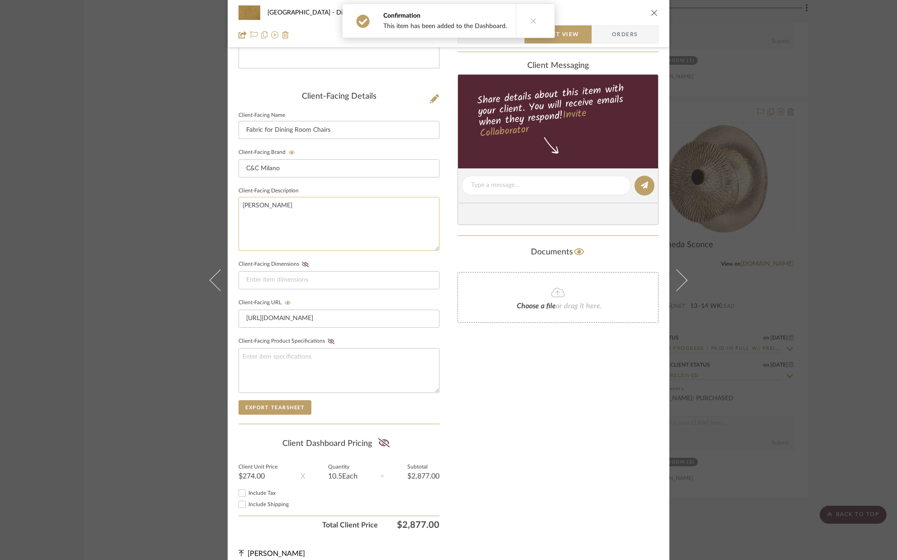
scroll to position [201, 0]
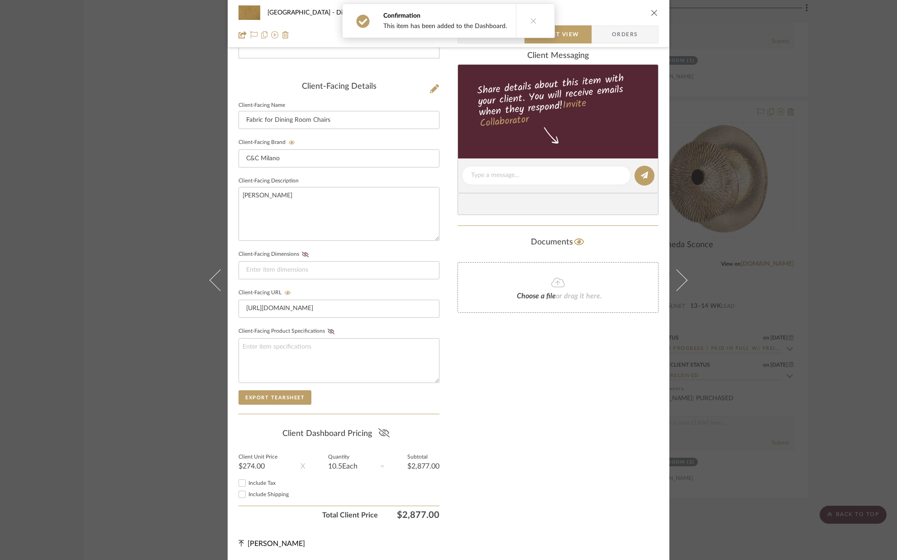
click at [380, 434] on icon at bounding box center [383, 432] width 11 height 9
click at [284, 198] on textarea "[PERSON_NAME]" at bounding box center [338, 214] width 201 height 54
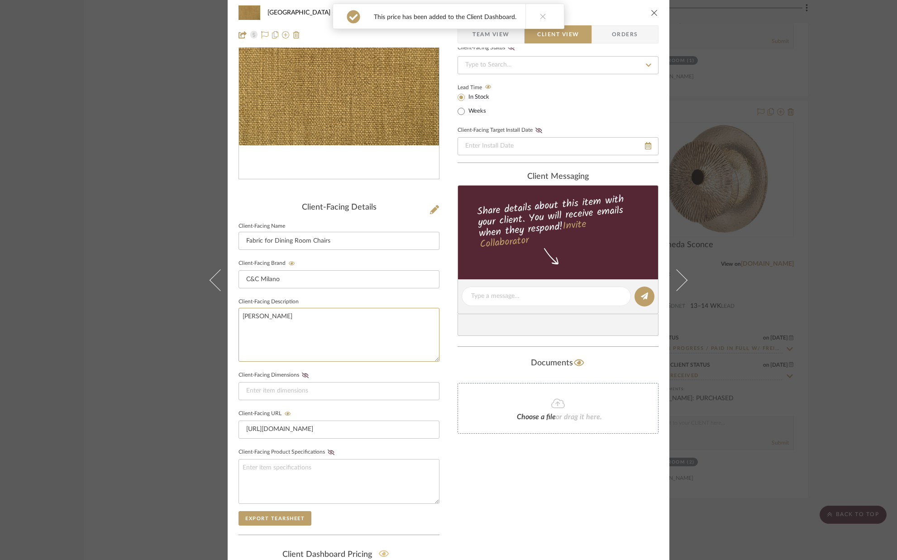
scroll to position [0, 0]
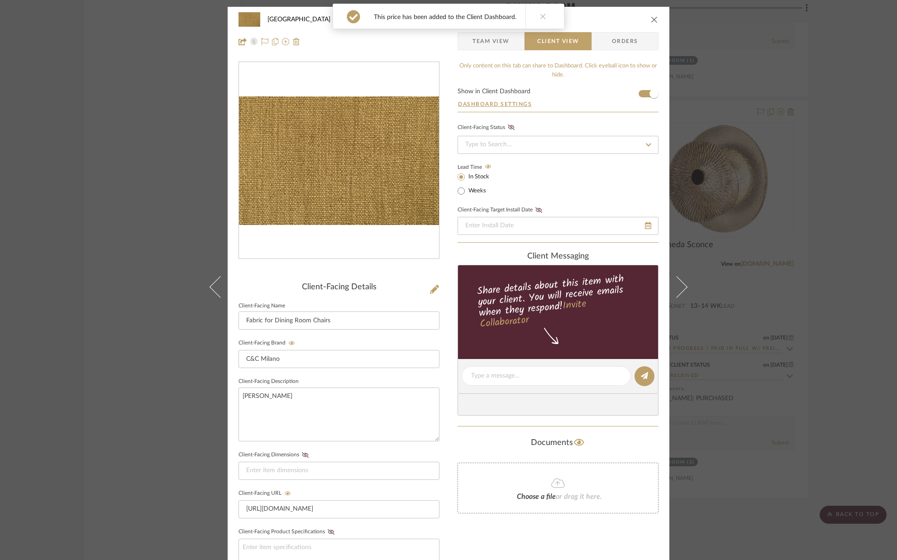
click at [650, 20] on icon "close" at bounding box center [653, 19] width 7 height 7
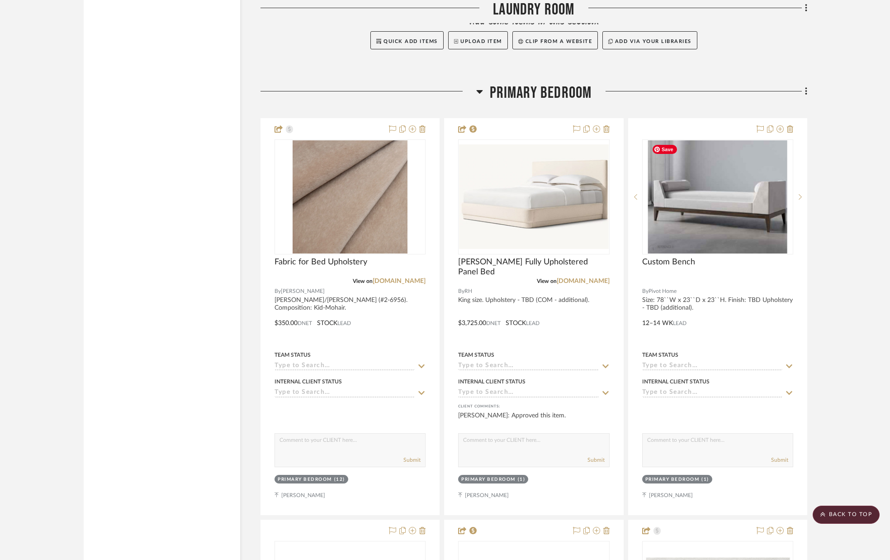
scroll to position [4069, 0]
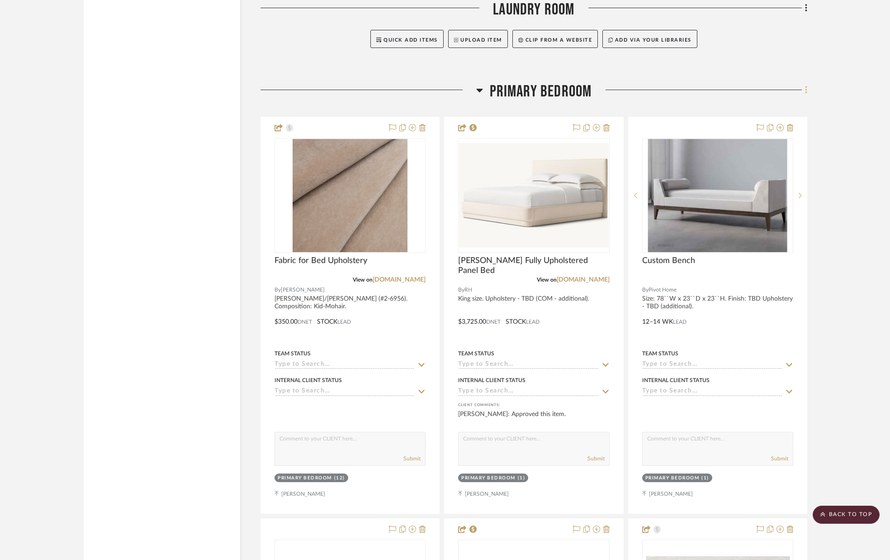
click at [804, 90] on fa-icon at bounding box center [805, 90] width 6 height 15
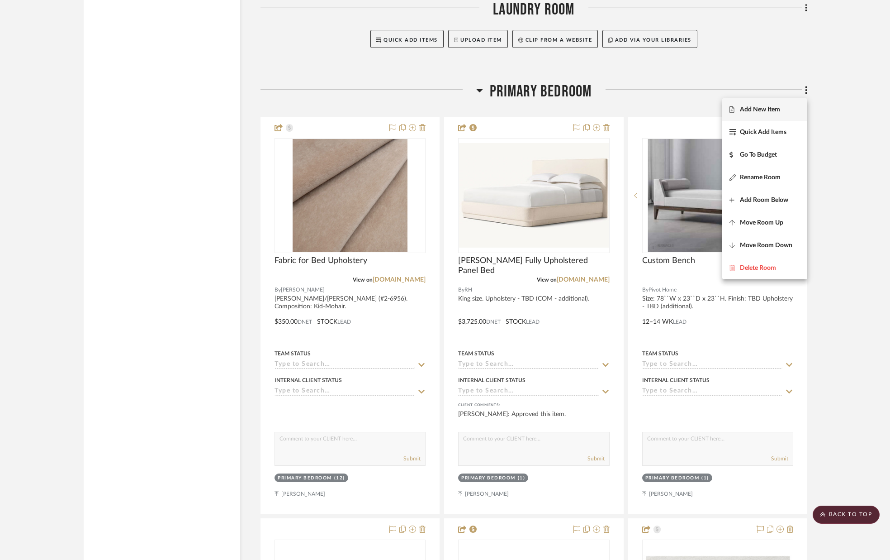
click at [783, 106] on span "Add New Item" at bounding box center [765, 110] width 71 height 8
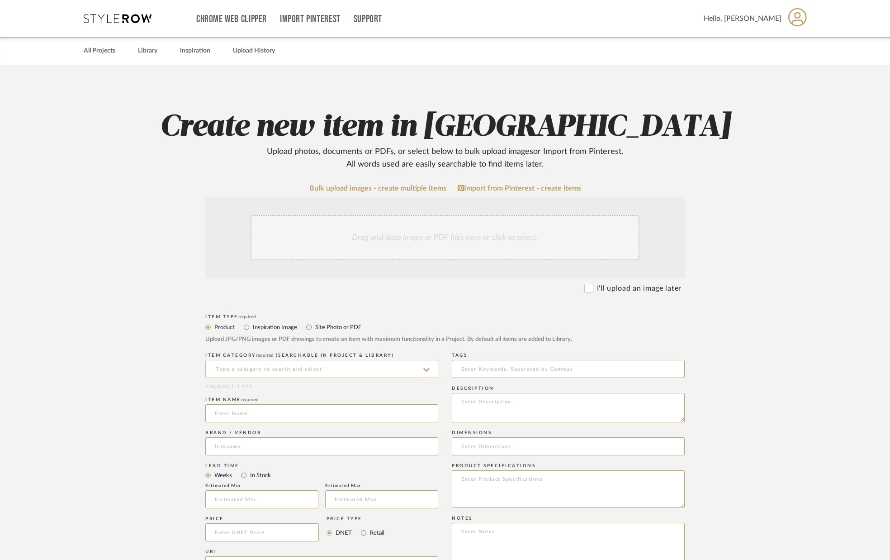
click at [337, 364] on input at bounding box center [321, 369] width 233 height 18
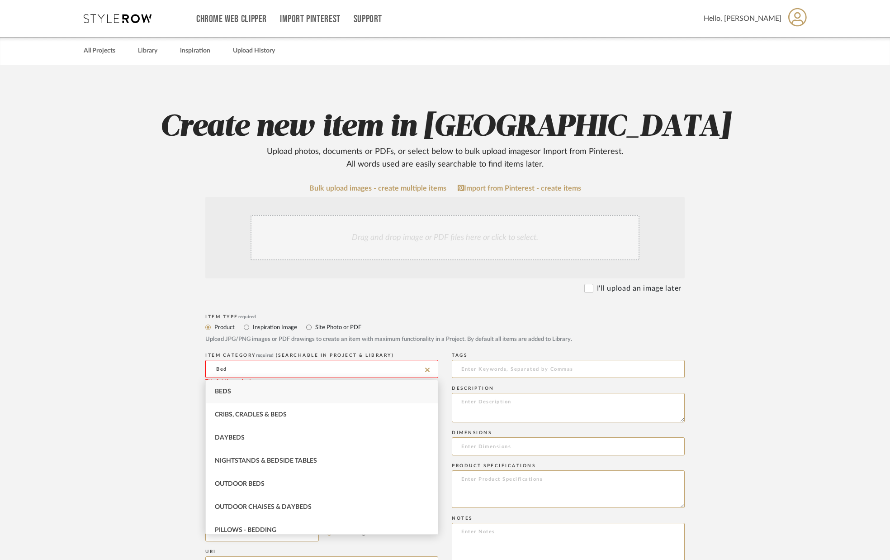
click at [256, 394] on div "Beds" at bounding box center [322, 391] width 232 height 23
type input "Beds"
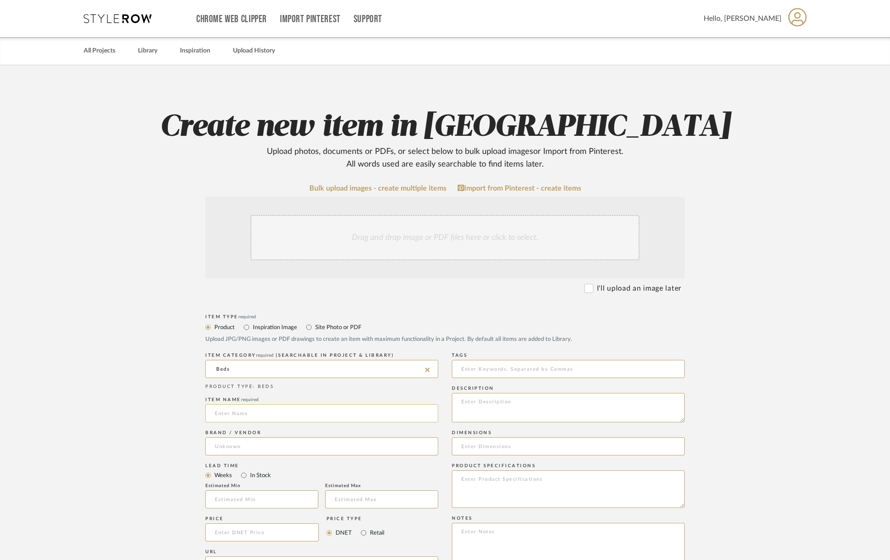
click at [250, 413] on input at bounding box center [321, 413] width 233 height 18
type input "Upholstery Work for Bed (Labor)"
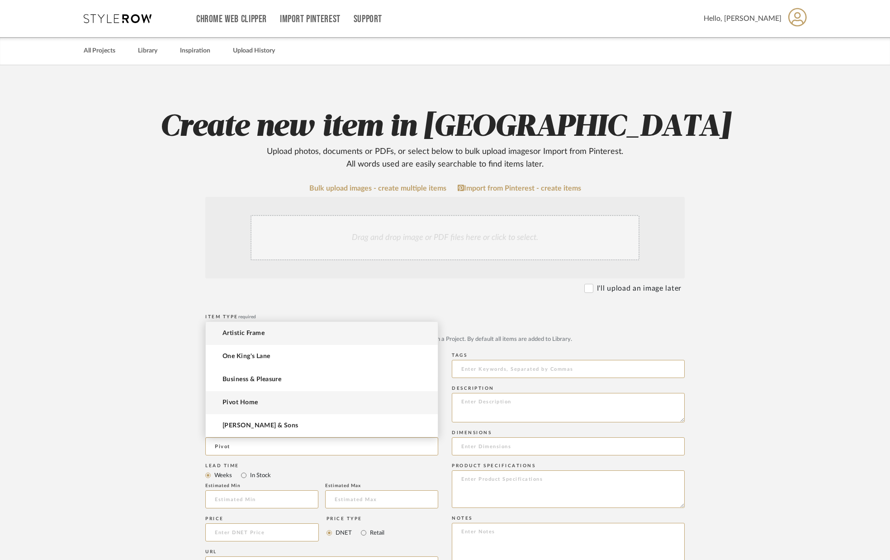
click at [261, 399] on mat-option "Pivot Home" at bounding box center [322, 402] width 232 height 23
type input "Pivot Home"
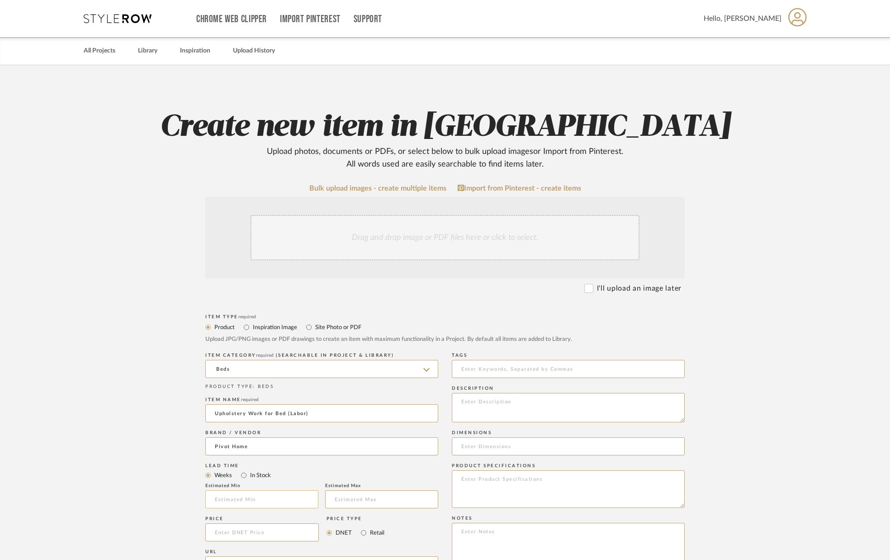
click at [242, 496] on input "text" at bounding box center [261, 499] width 113 height 18
type input "4"
click at [340, 500] on input at bounding box center [381, 499] width 113 height 18
type input "6"
click at [275, 536] on input at bounding box center [262, 532] width 114 height 18
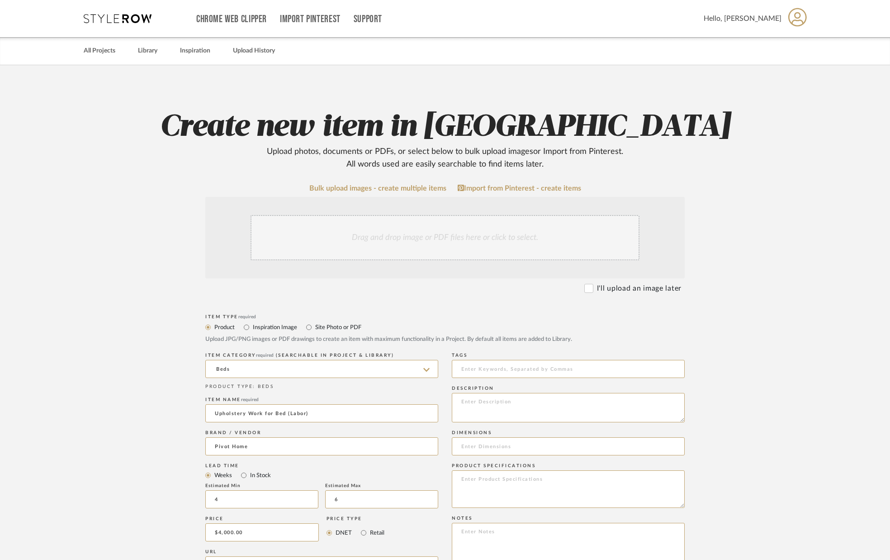
click at [253, 517] on div "Price" at bounding box center [262, 518] width 114 height 5
click at [468, 417] on textarea at bounding box center [568, 407] width 233 height 29
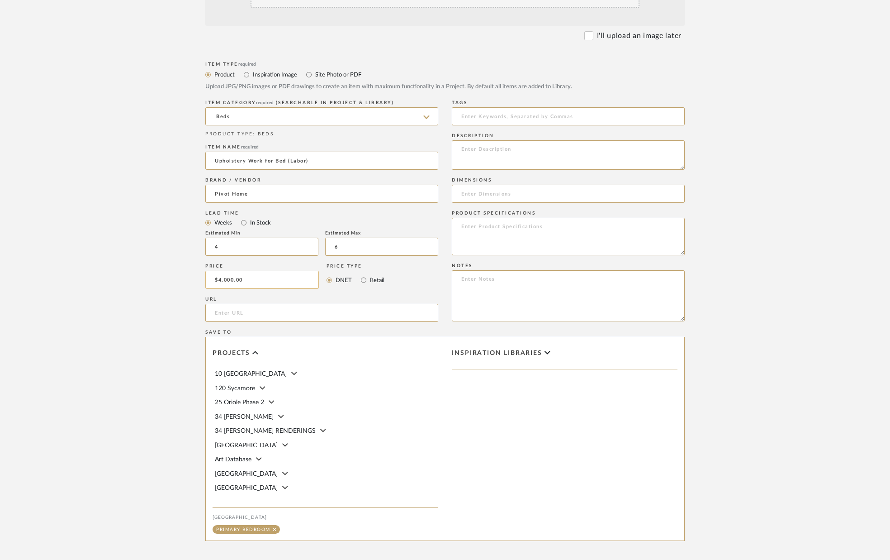
scroll to position [254, 0]
drag, startPoint x: 241, startPoint y: 280, endPoint x: 190, endPoint y: 283, distance: 51.2
click at [190, 283] on form "Bulk upload images - create multiple items Import from Pinterest - create items…" at bounding box center [445, 258] width 576 height 656
type input "$3,500.00"
click at [545, 152] on textarea at bounding box center [568, 153] width 233 height 29
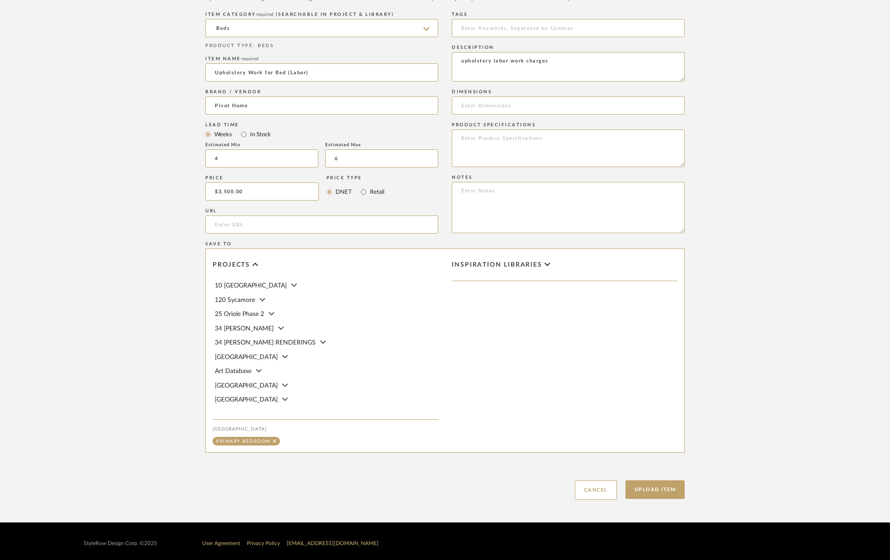
scroll to position [345, 0]
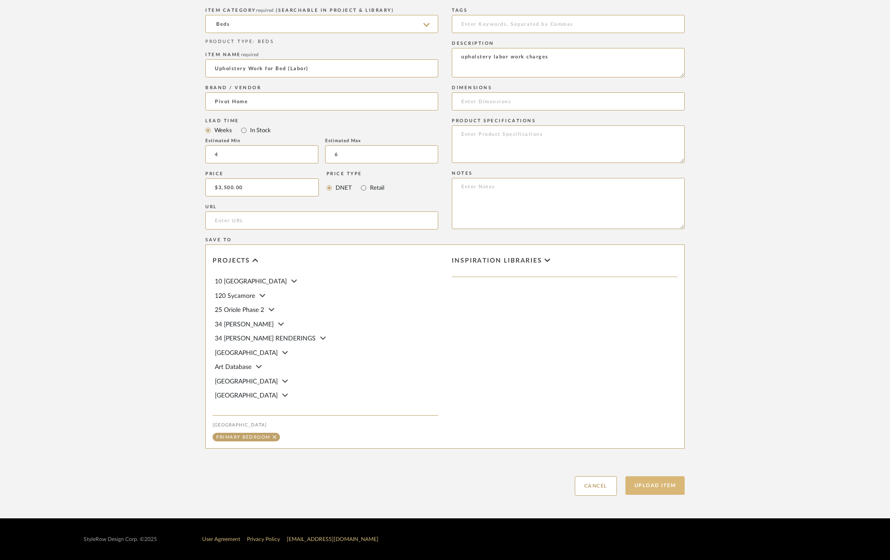
type textarea "upholstery labor work charges"
click at [643, 484] on button "Upload Item" at bounding box center [656, 485] width 60 height 19
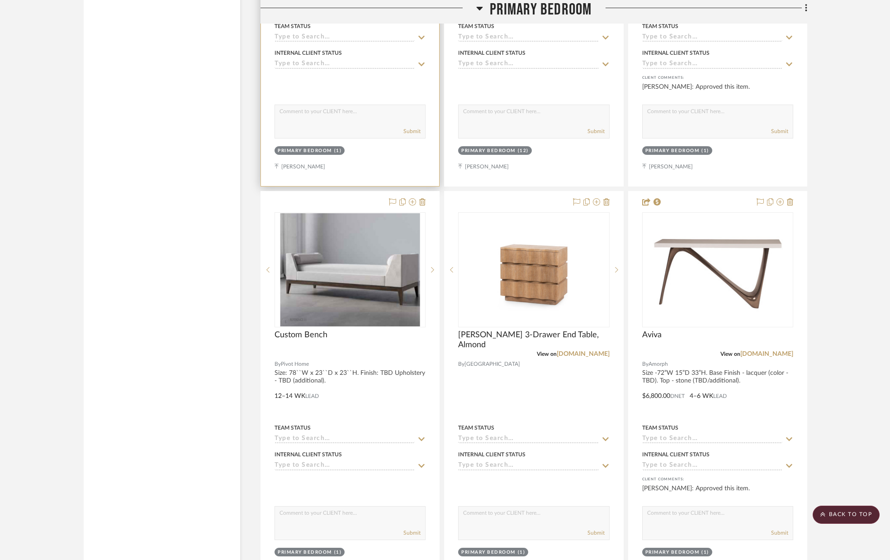
scroll to position [4399, 0]
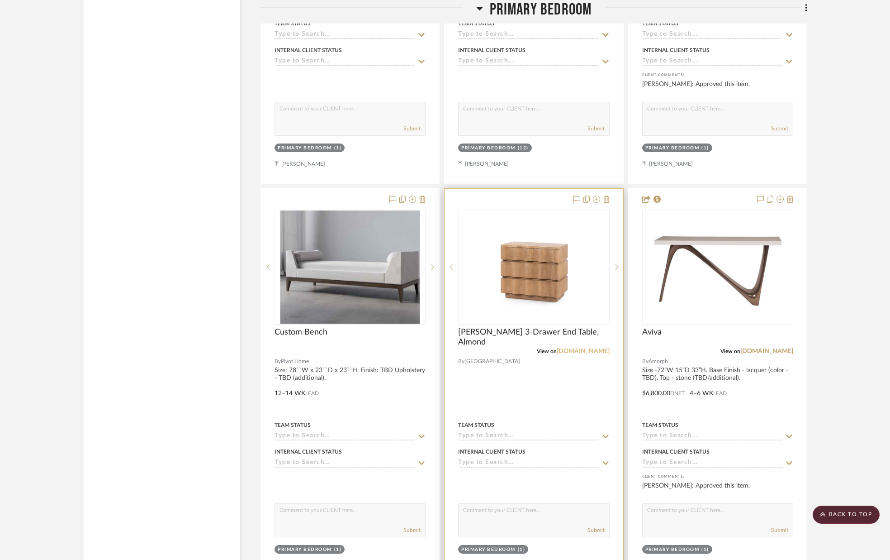
click at [598, 350] on link "[DOMAIN_NAME]" at bounding box center [583, 351] width 53 height 6
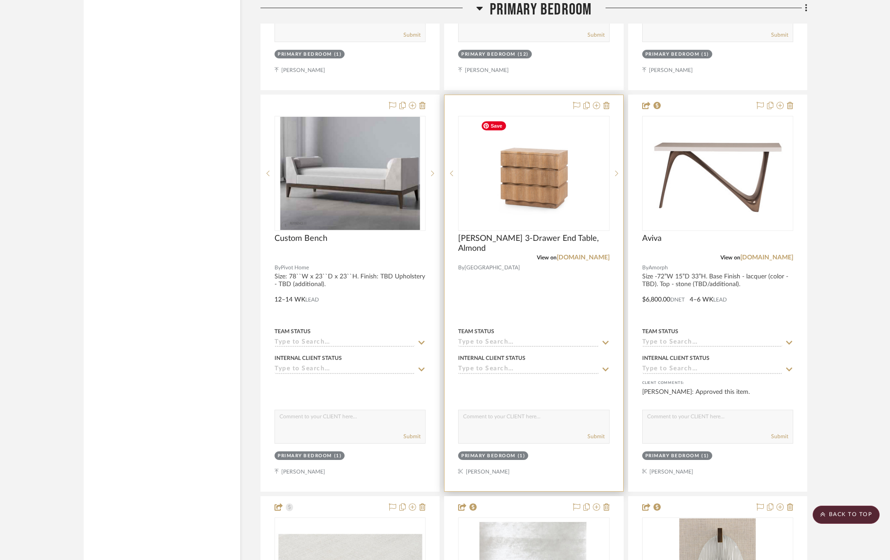
scroll to position [4494, 0]
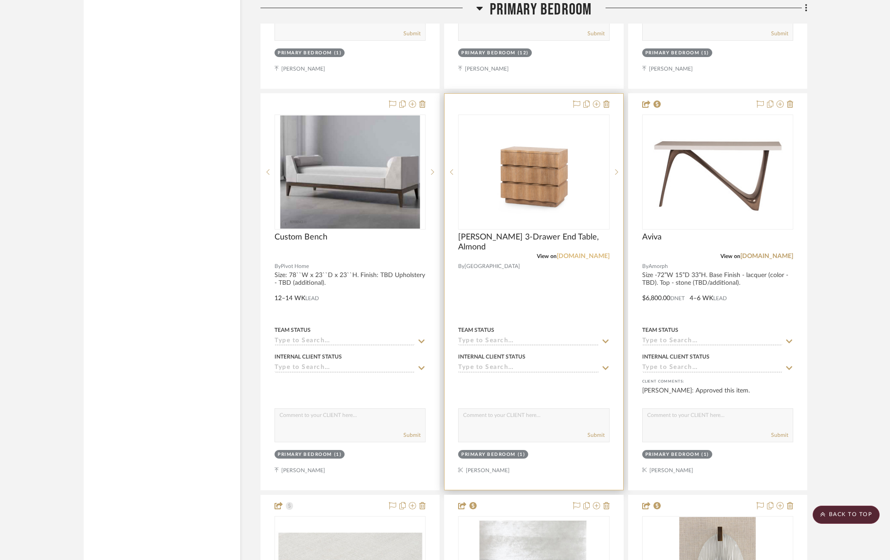
click at [586, 256] on link "[DOMAIN_NAME]" at bounding box center [583, 256] width 53 height 6
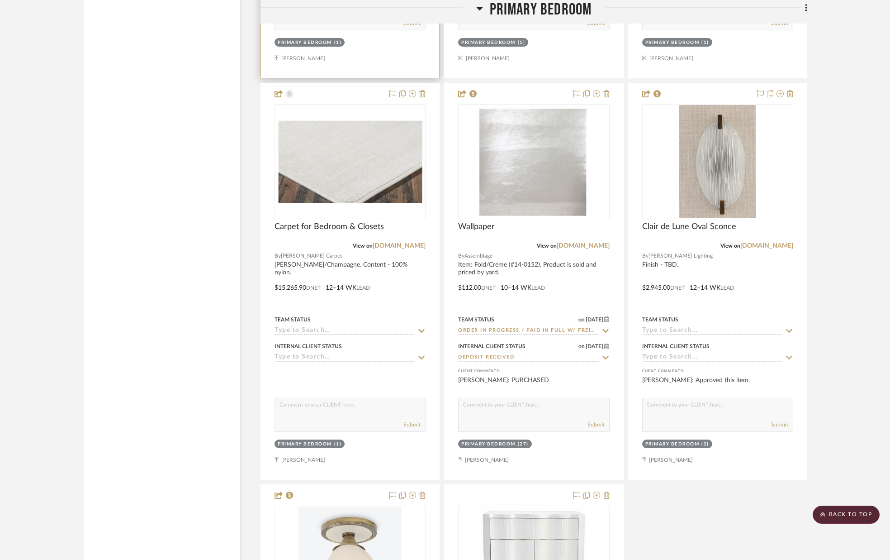
scroll to position [4907, 0]
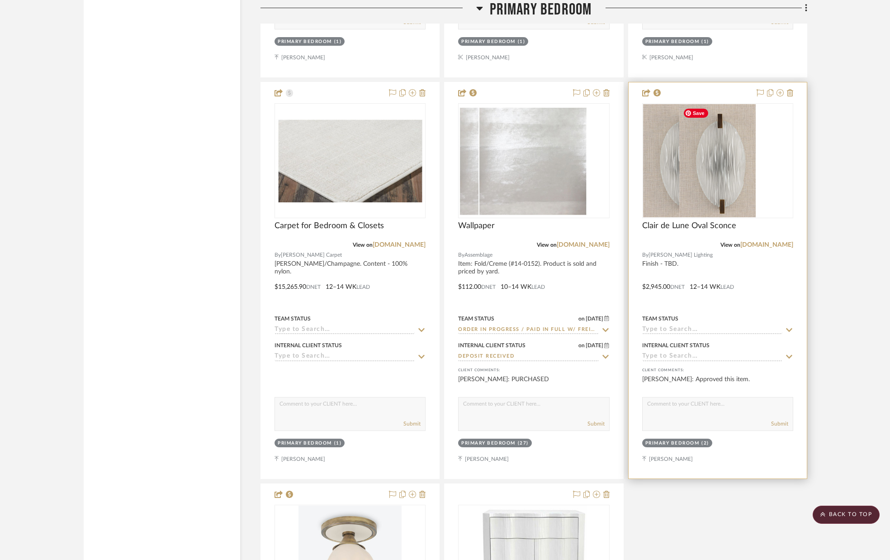
click at [720, 147] on img "0" at bounding box center [681, 160] width 76 height 113
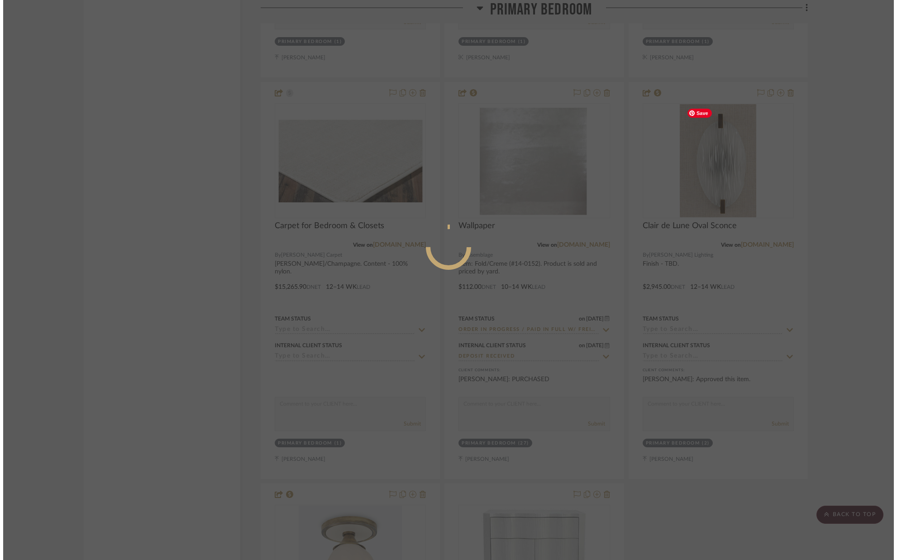
scroll to position [0, 0]
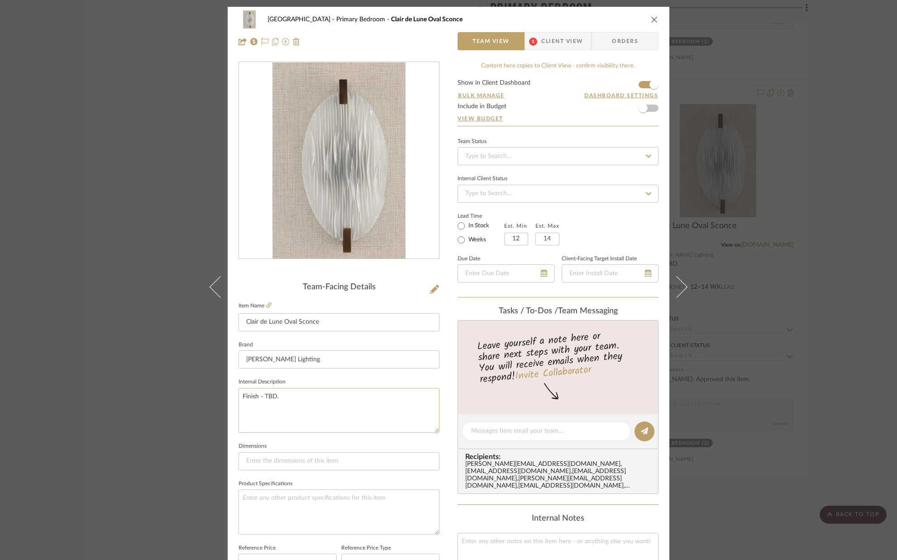
click at [294, 394] on textarea "Finish - TBD." at bounding box center [338, 410] width 201 height 45
type textarea "Finish - dark bronze (custom)"
click at [315, 460] on input at bounding box center [338, 461] width 201 height 18
click at [650, 19] on icon "close" at bounding box center [653, 19] width 7 height 7
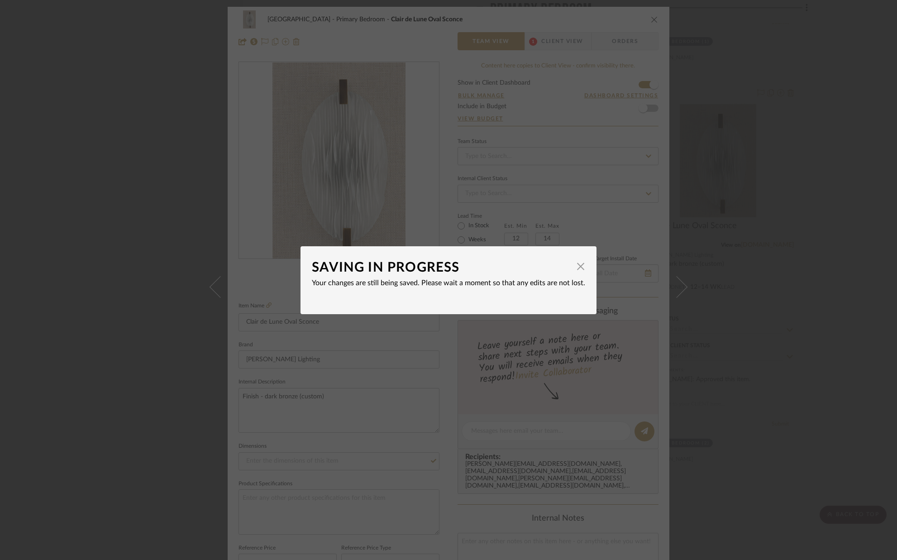
click at [451, 348] on div "SAVING IN PROGRESS × Your changes are still being saved. Please wait a moment s…" at bounding box center [448, 280] width 897 height 560
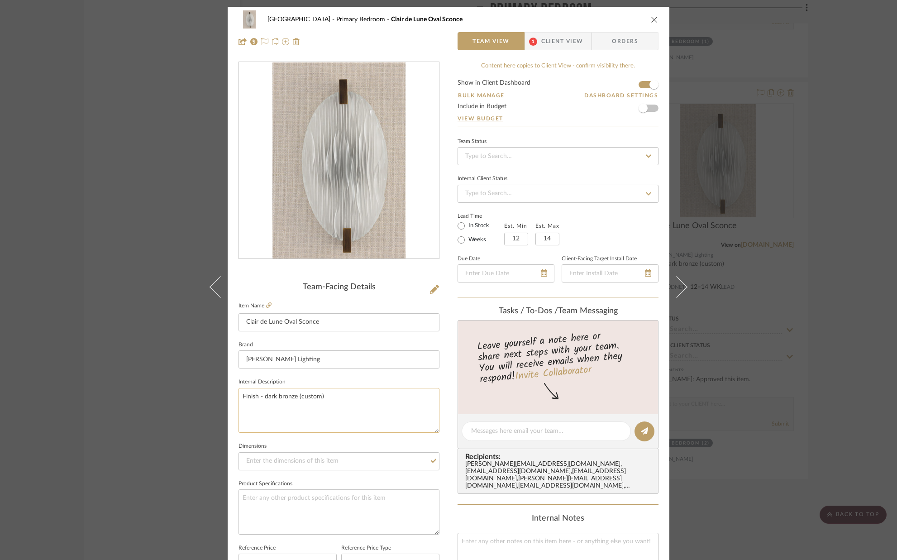
click at [371, 408] on textarea "Finish - dark bronze (custom)" at bounding box center [338, 410] width 201 height 45
click at [349, 436] on sr-form-field "Internal Description Finish - dark bronze (custom)" at bounding box center [338, 407] width 201 height 64
click at [348, 439] on sr-form-field "Internal Description Finish - dark bronze (custom)" at bounding box center [338, 407] width 201 height 64
click at [560, 46] on span "Client View" at bounding box center [562, 41] width 42 height 18
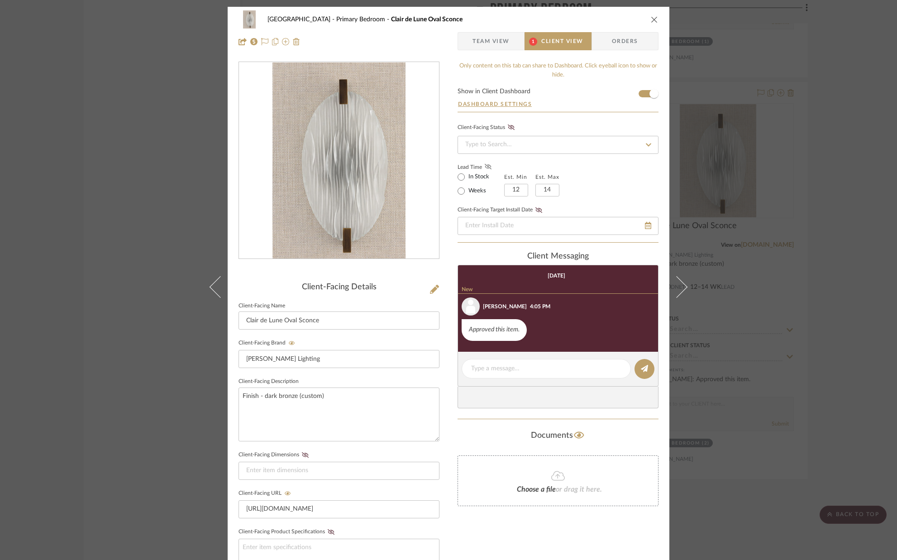
click at [485, 167] on icon at bounding box center [487, 166] width 7 height 5
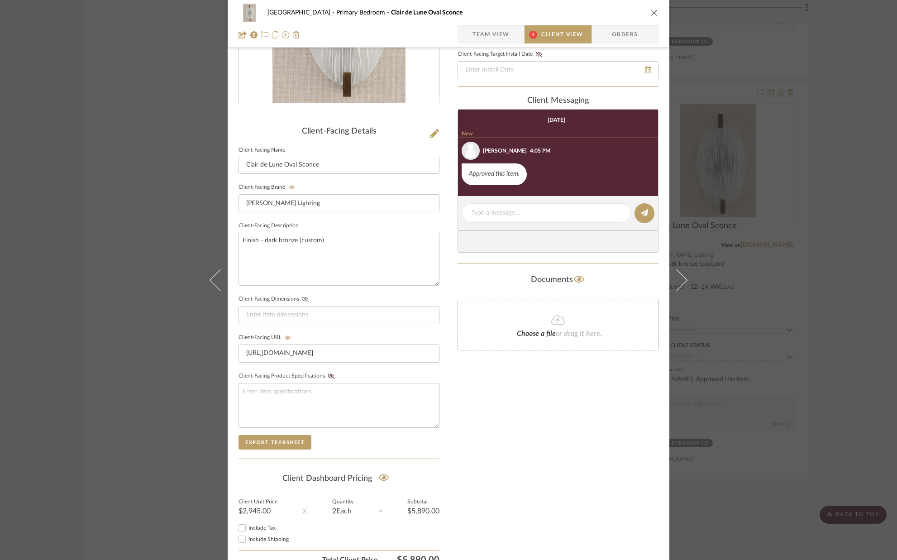
scroll to position [157, 0]
click at [653, 12] on icon "close" at bounding box center [653, 12] width 7 height 7
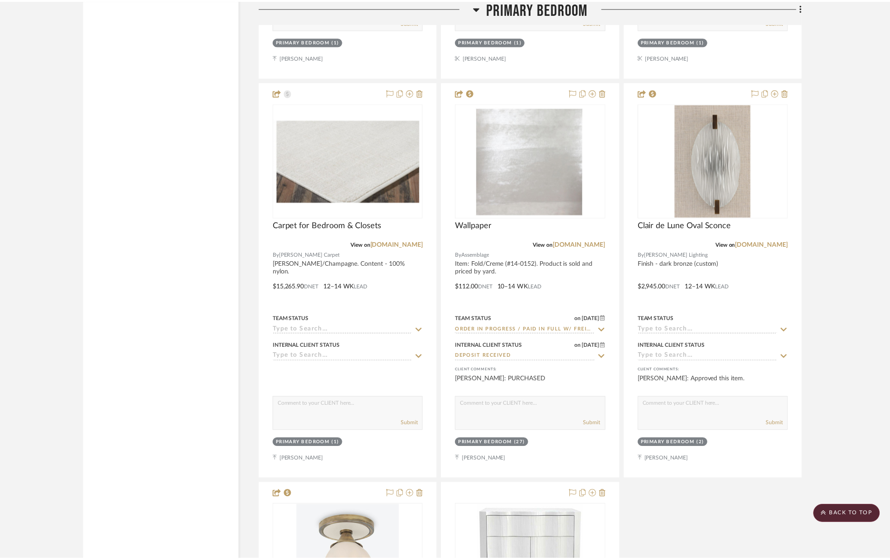
scroll to position [4907, 0]
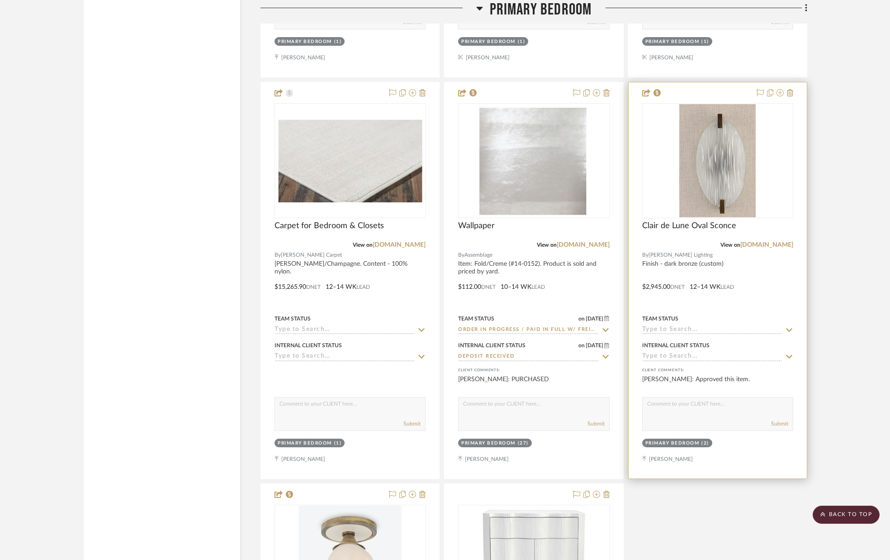
click at [791, 331] on icon at bounding box center [789, 329] width 8 height 7
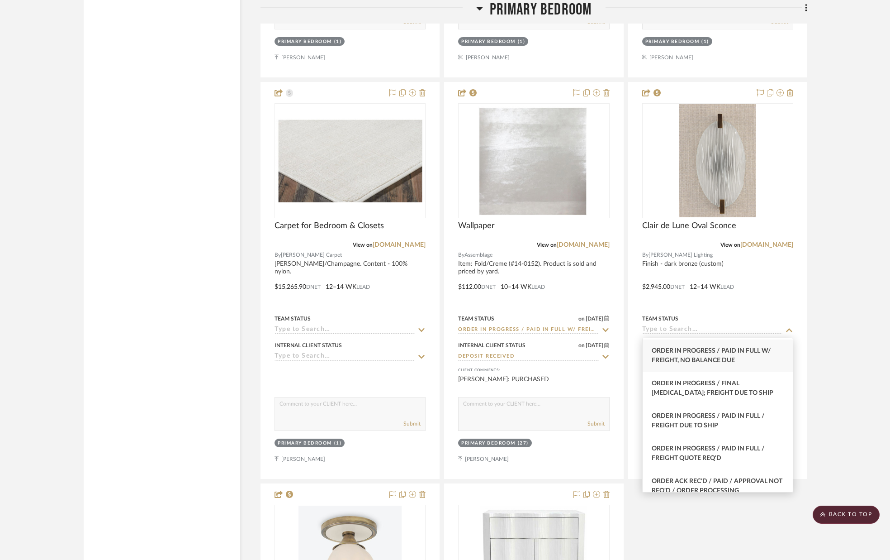
scroll to position [973, 0]
click at [731, 363] on span "Order In Progress / Paid In Full w/ Freight, No Balance due" at bounding box center [711, 355] width 119 height 16
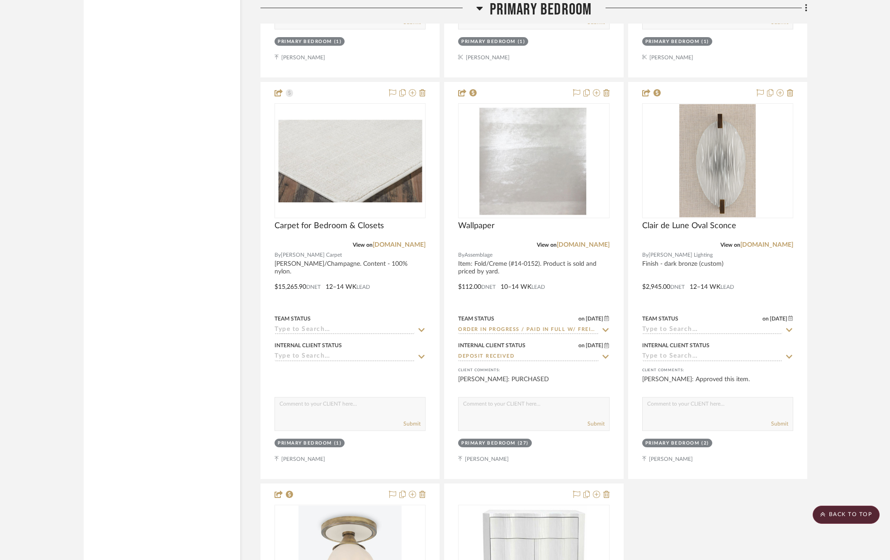
type input "[DATE]"
type input "Order In Progress / Paid In Full w/ Freight, No Balance due"
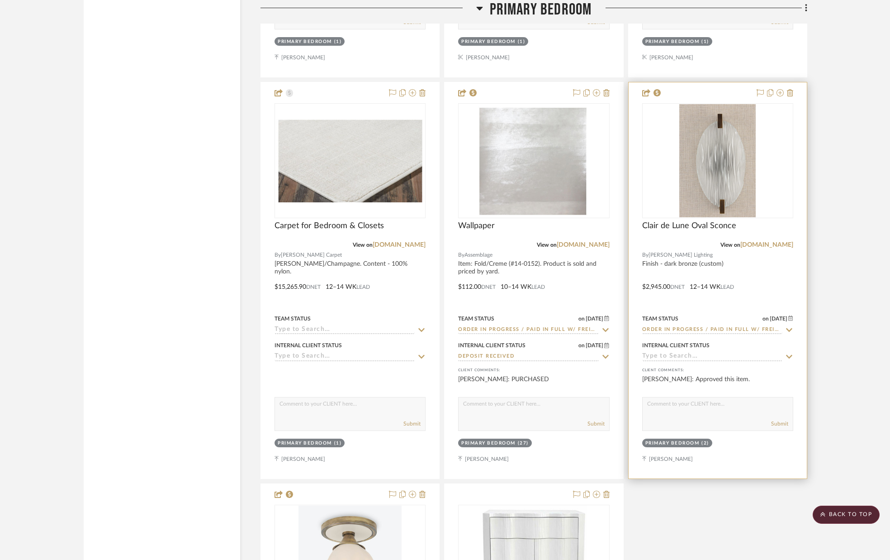
click at [788, 357] on icon at bounding box center [789, 356] width 8 height 7
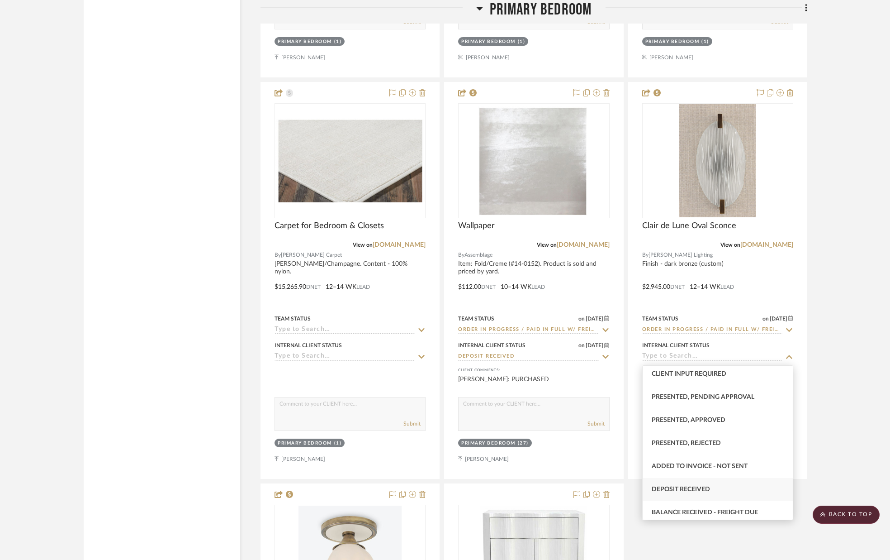
scroll to position [73, 0]
click at [722, 483] on div "Deposit Received" at bounding box center [718, 488] width 150 height 23
type input "[DATE]"
type input "Deposit Received"
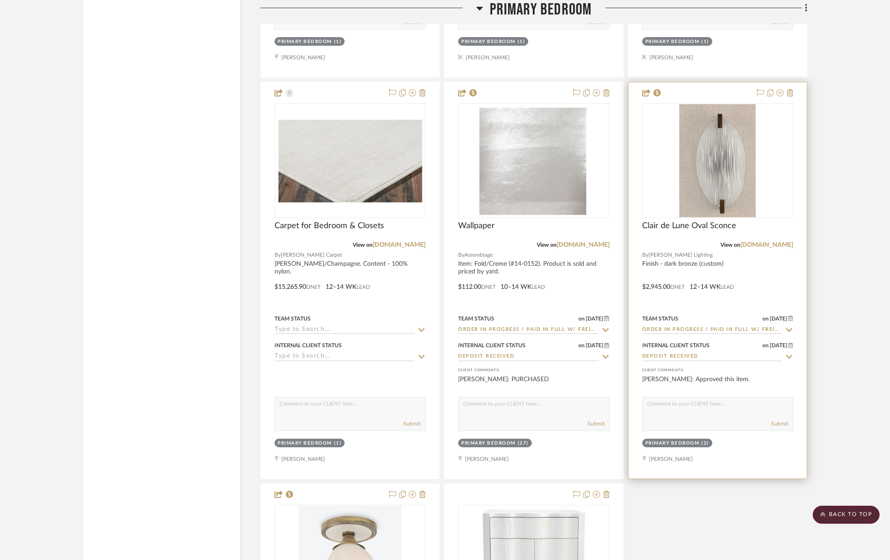
click at [716, 414] on textarea at bounding box center [718, 405] width 150 height 17
type textarea "p"
type textarea "PURCHASED"
click at [783, 424] on button "Submit" at bounding box center [779, 423] width 17 height 8
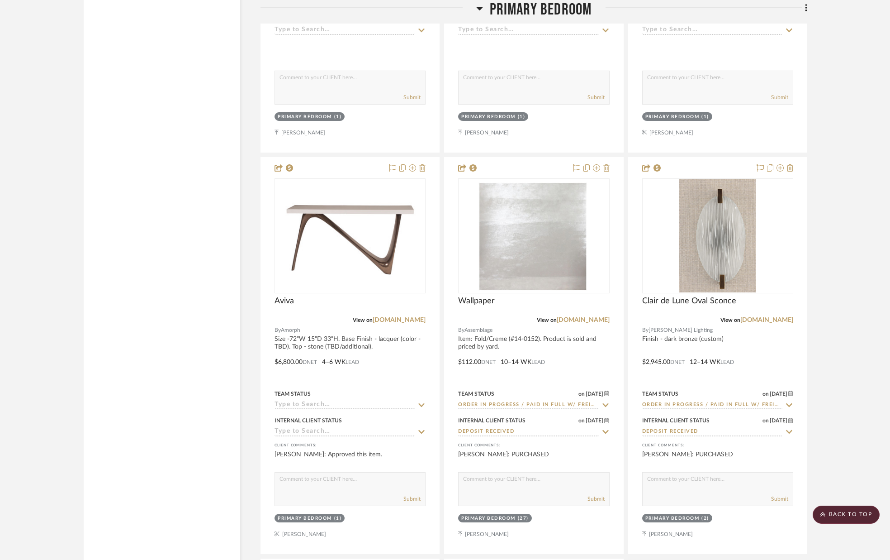
scroll to position [4827, 0]
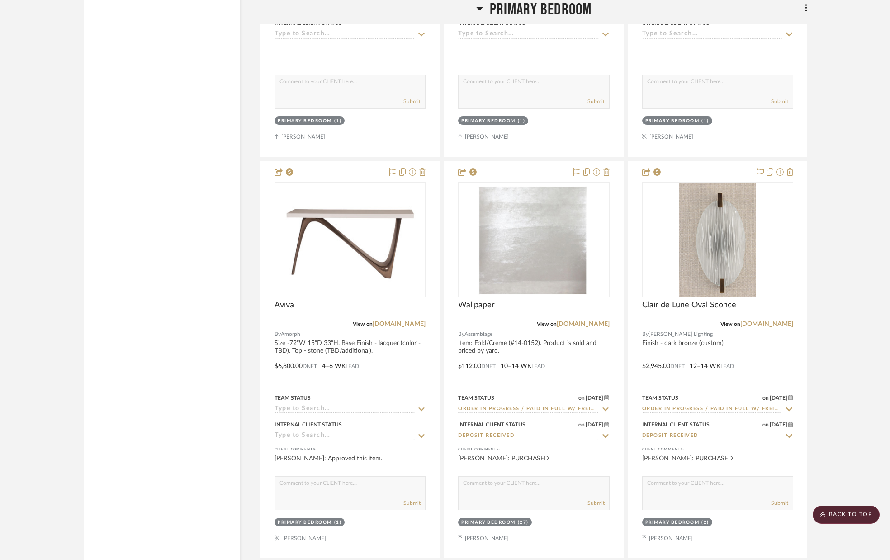
drag, startPoint x: 349, startPoint y: 497, endPoint x: 186, endPoint y: 3, distance: 519.8
